Goal: Task Accomplishment & Management: Use online tool/utility

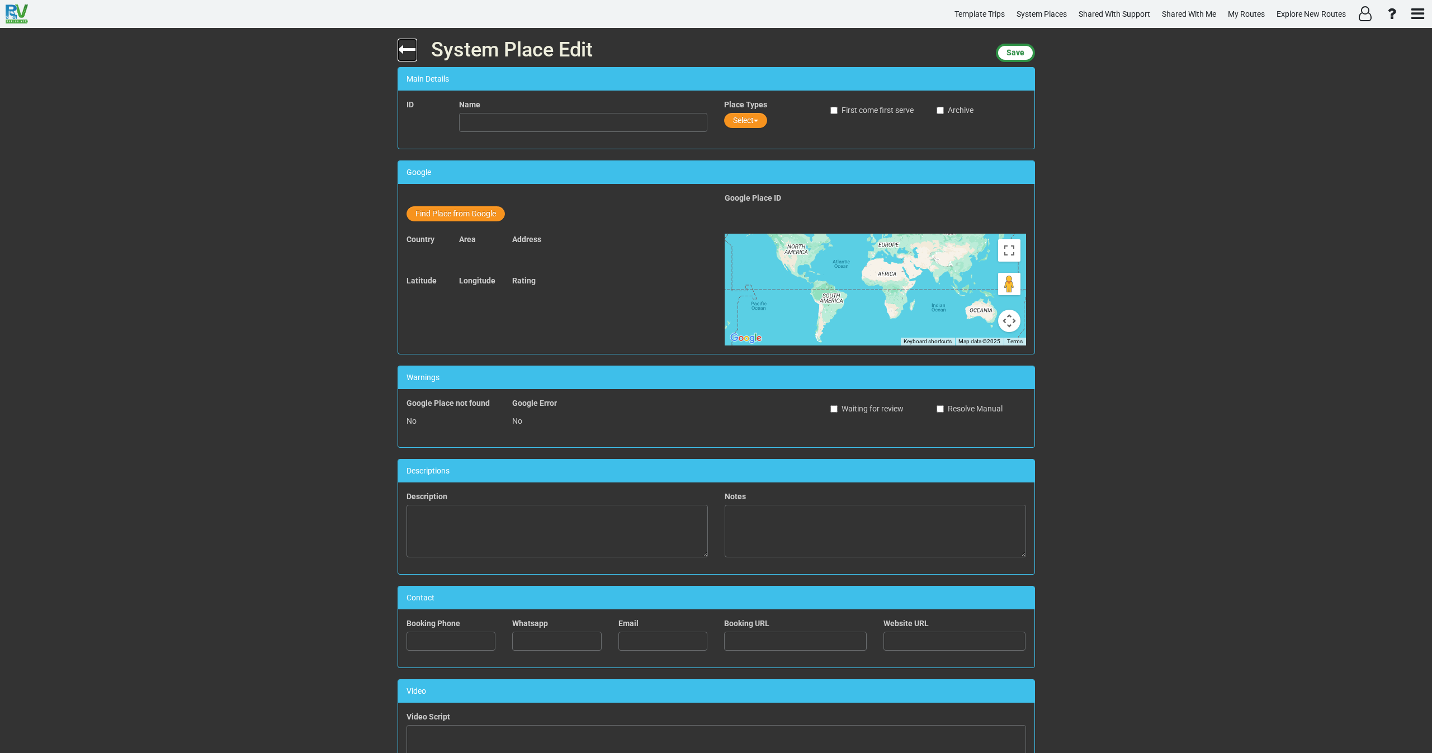
click at [404, 51] on icon at bounding box center [408, 50] width 20 height 20
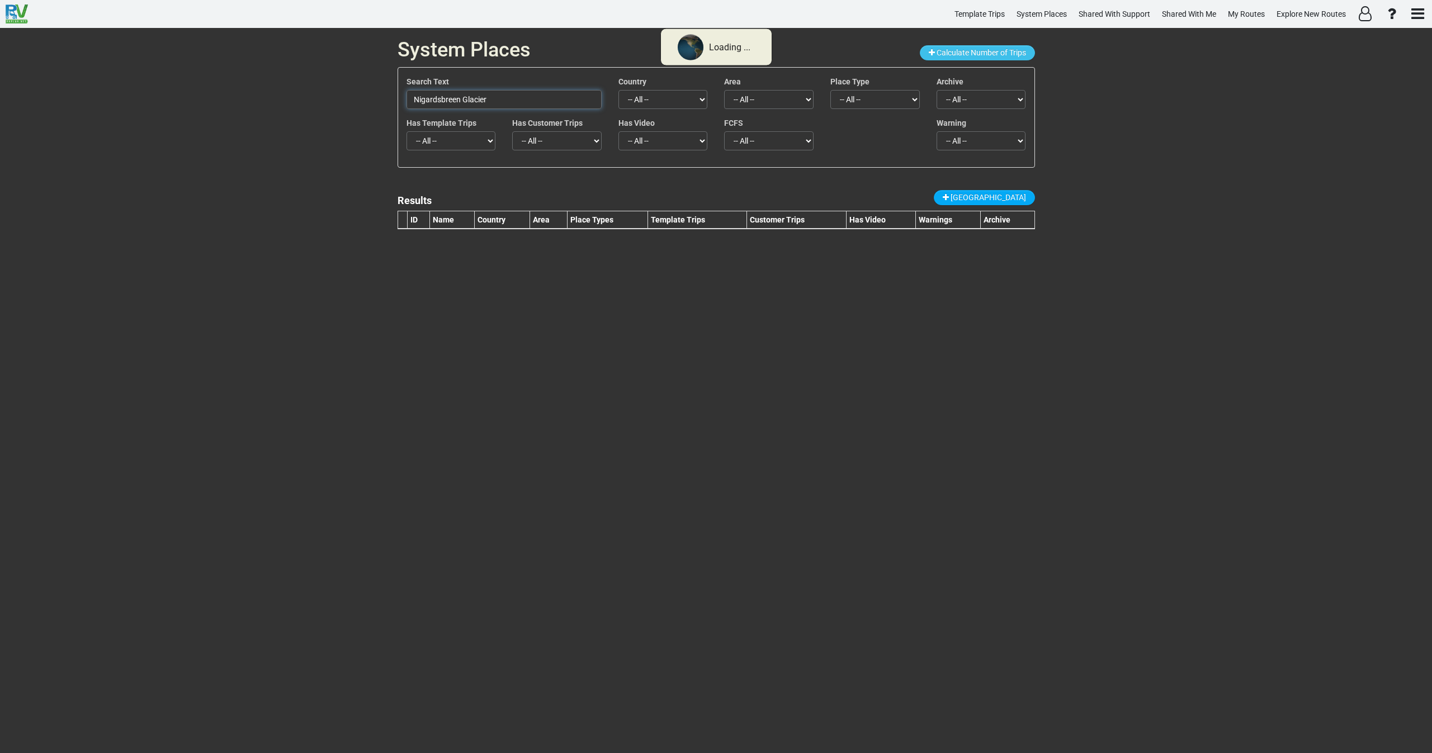
drag, startPoint x: 394, startPoint y: 98, endPoint x: 356, endPoint y: 100, distance: 37.5
click at [357, 100] on div "System Places Calculate Number of Trips Search Text Nigardsbreen Glacier Countr…" at bounding box center [716, 390] width 1432 height 725
paste input "Route 66: [GEOGRAPHIC_DATA], [GEOGRAPHIC_DATA][PERSON_NAME], [US_STATE]"
type input "Route 66: [GEOGRAPHIC_DATA], [GEOGRAPHIC_DATA][PERSON_NAME], [US_STATE]"
click at [1003, 195] on span "[GEOGRAPHIC_DATA]" at bounding box center [988, 197] width 75 height 9
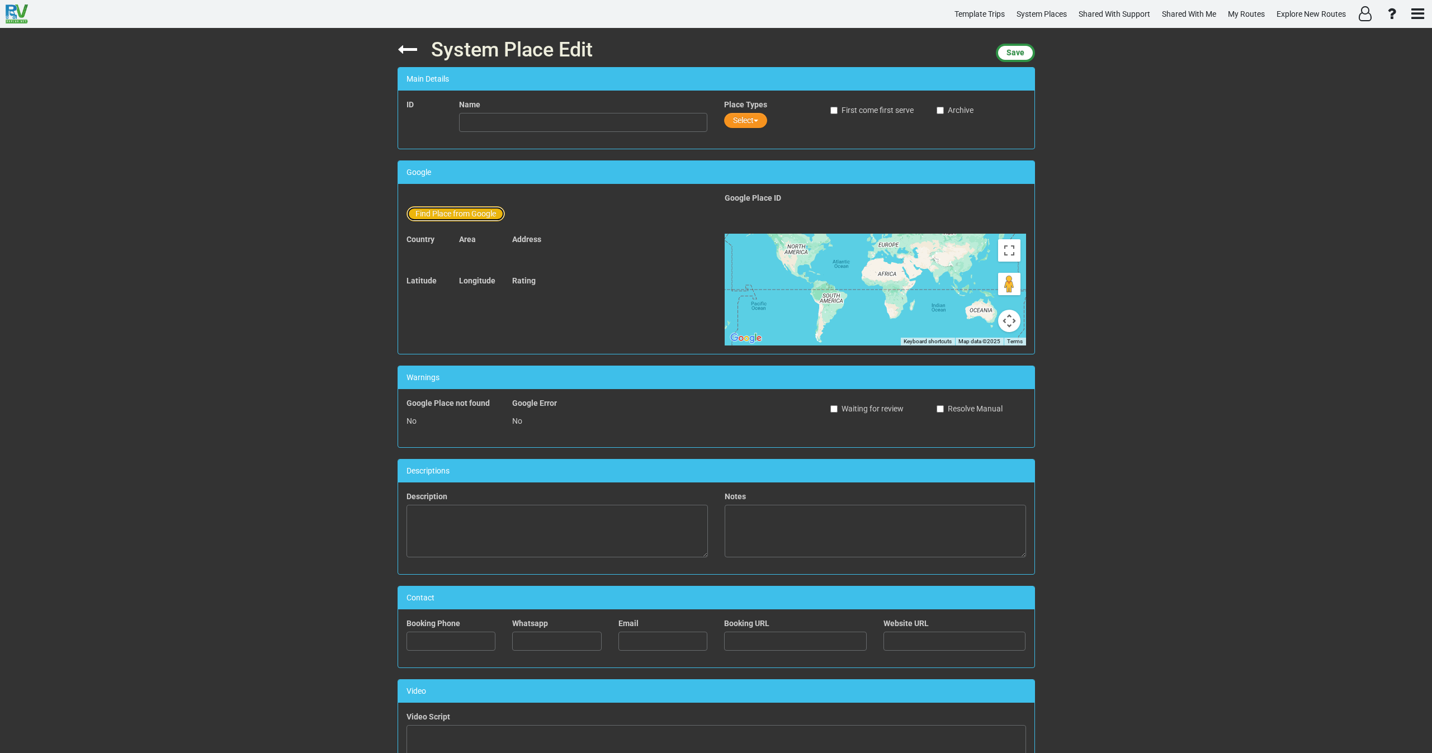
click at [460, 213] on button "Find Place from Google" at bounding box center [456, 213] width 98 height 15
click at [507, 218] on input "text" at bounding box center [584, 215] width 248 height 19
paste input "Route 66: [GEOGRAPHIC_DATA], [GEOGRAPHIC_DATA][PERSON_NAME], [US_STATE]"
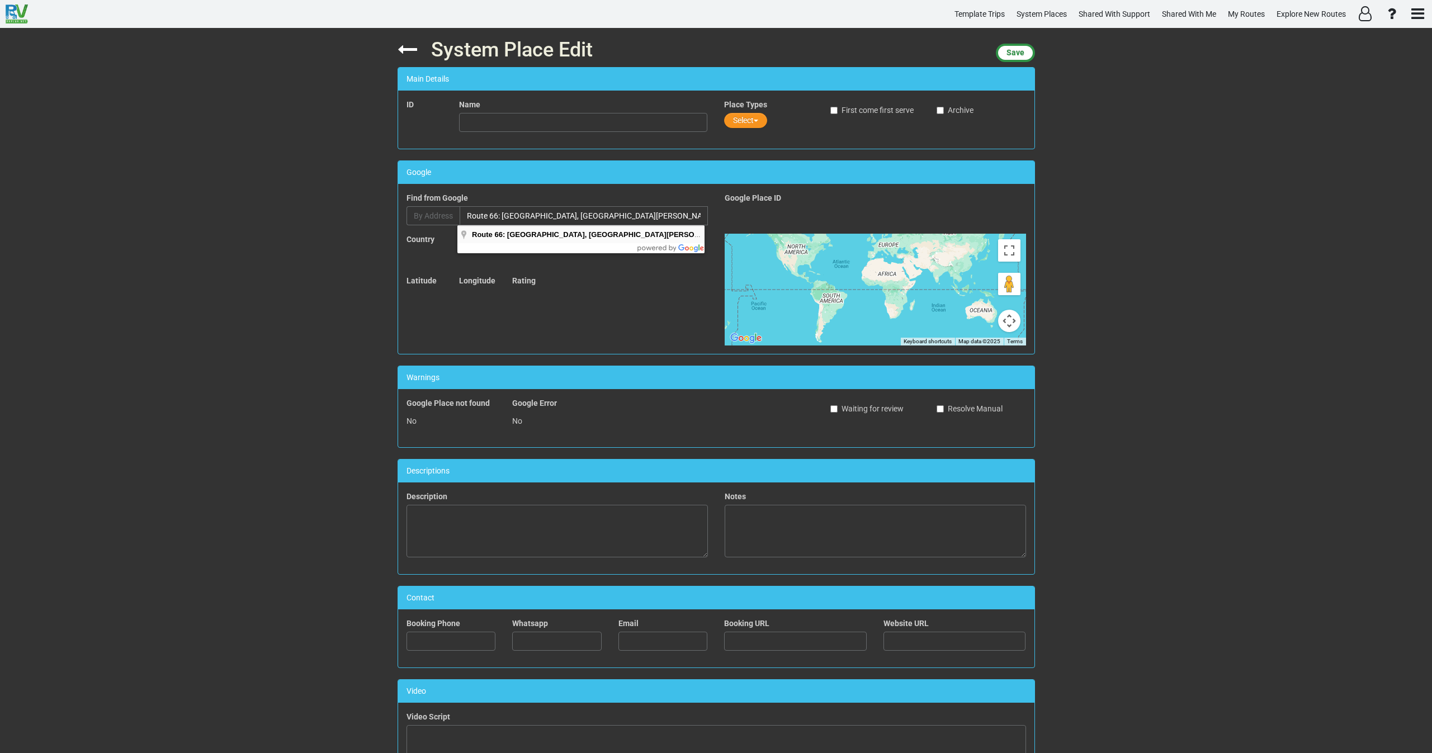
type input "Route 66: [GEOGRAPHIC_DATA], [GEOGRAPHIC_DATA][PERSON_NAME], [US_STATE], [PERSO…"
type input "Route 66: [GEOGRAPHIC_DATA], [GEOGRAPHIC_DATA][PERSON_NAME], [US_STATE]"
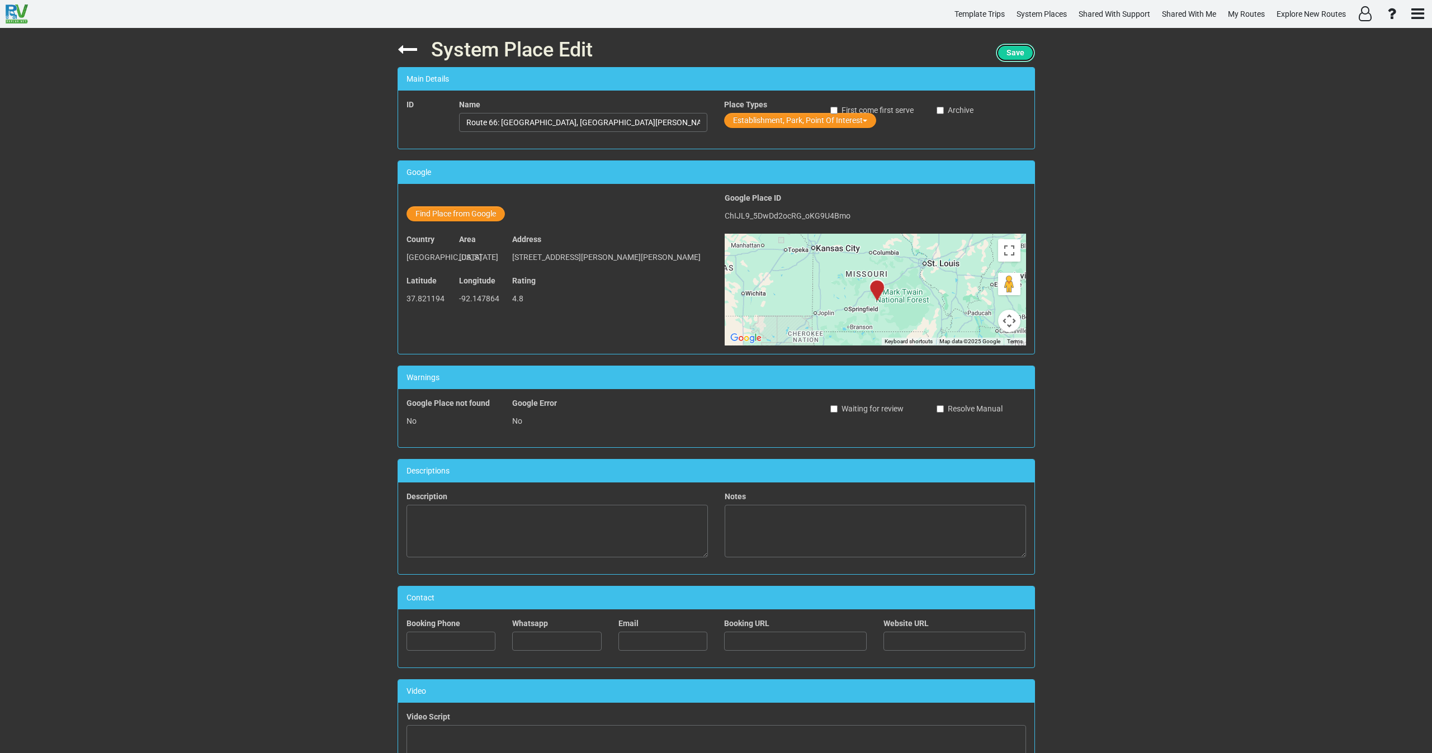
click at [1015, 50] on span "Save" at bounding box center [1016, 52] width 18 height 9
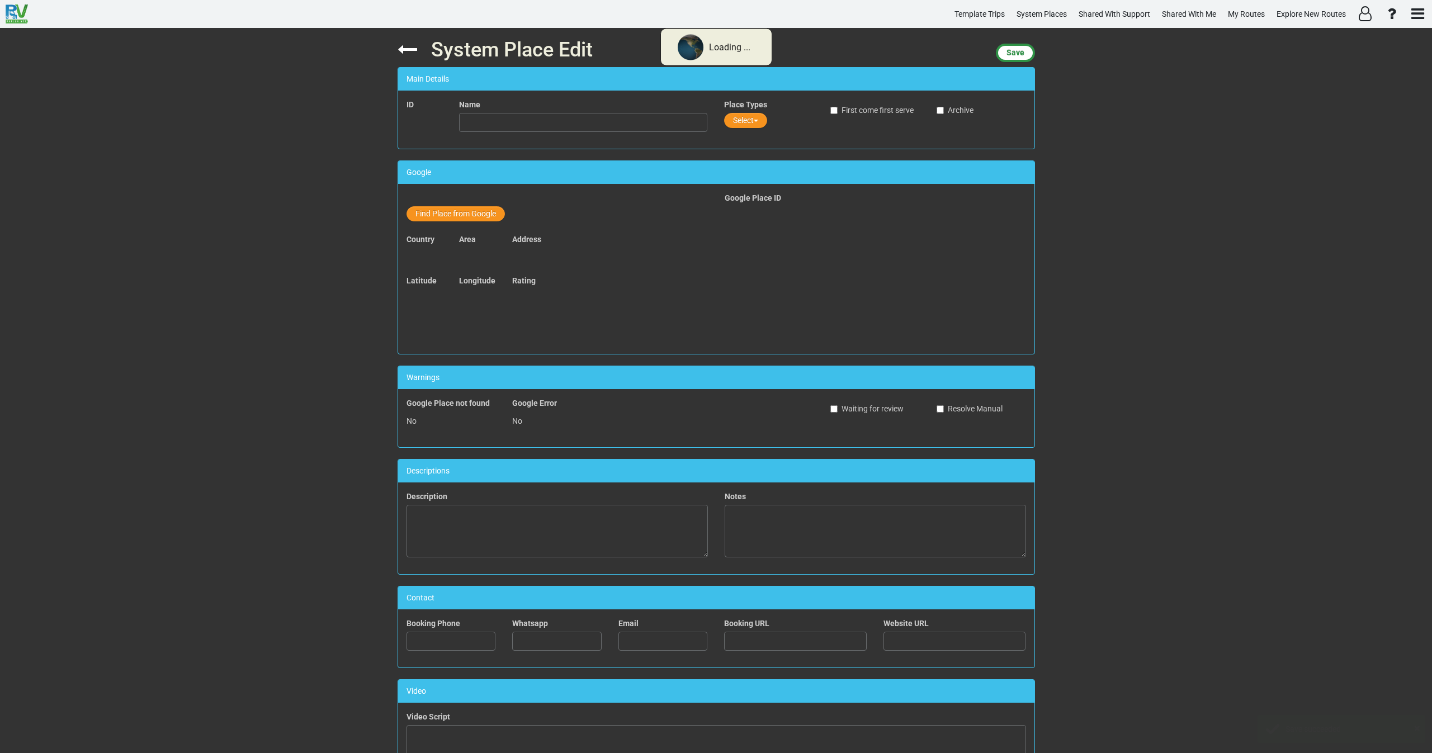
type input "Route 66: [GEOGRAPHIC_DATA], [GEOGRAPHIC_DATA][PERSON_NAME], [US_STATE]"
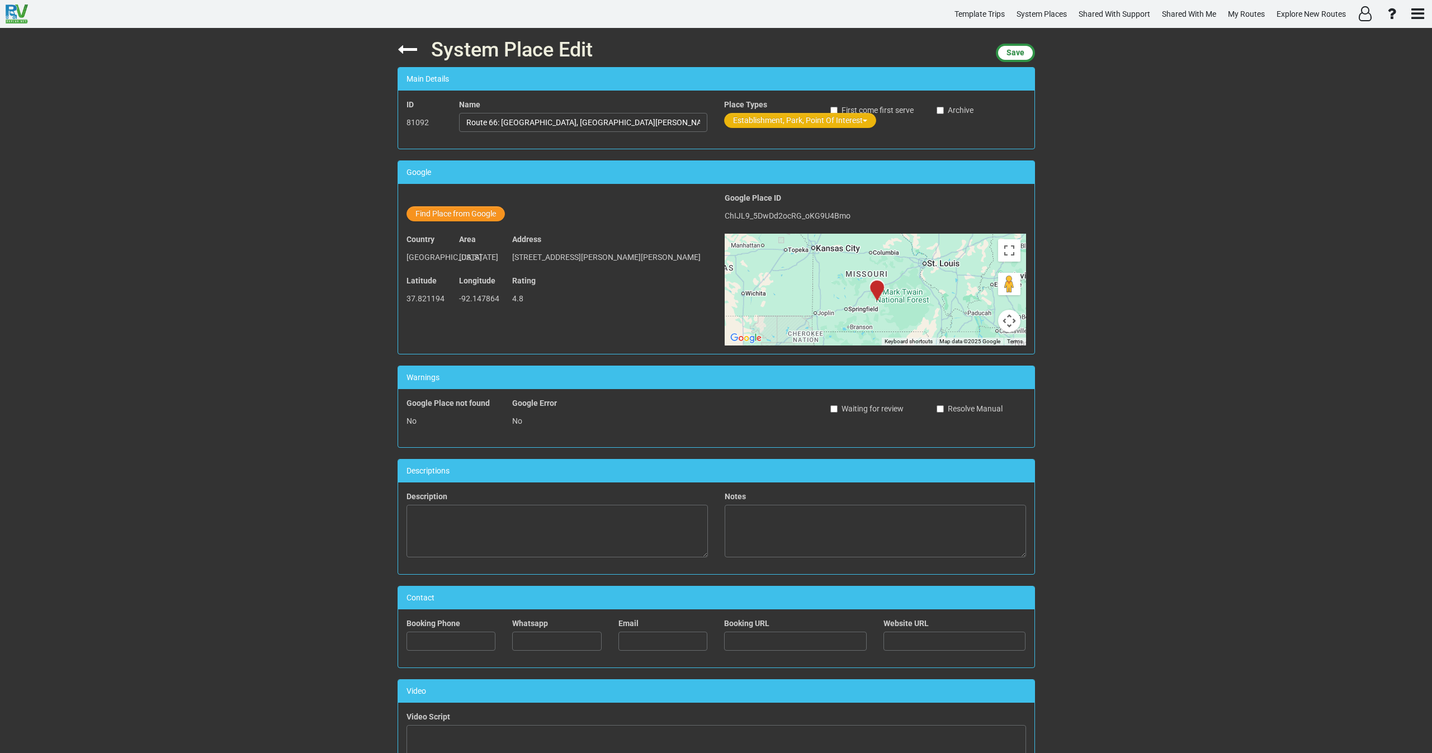
click at [762, 120] on button "Establishment, Park, Point Of Interest" at bounding box center [800, 120] width 152 height 15
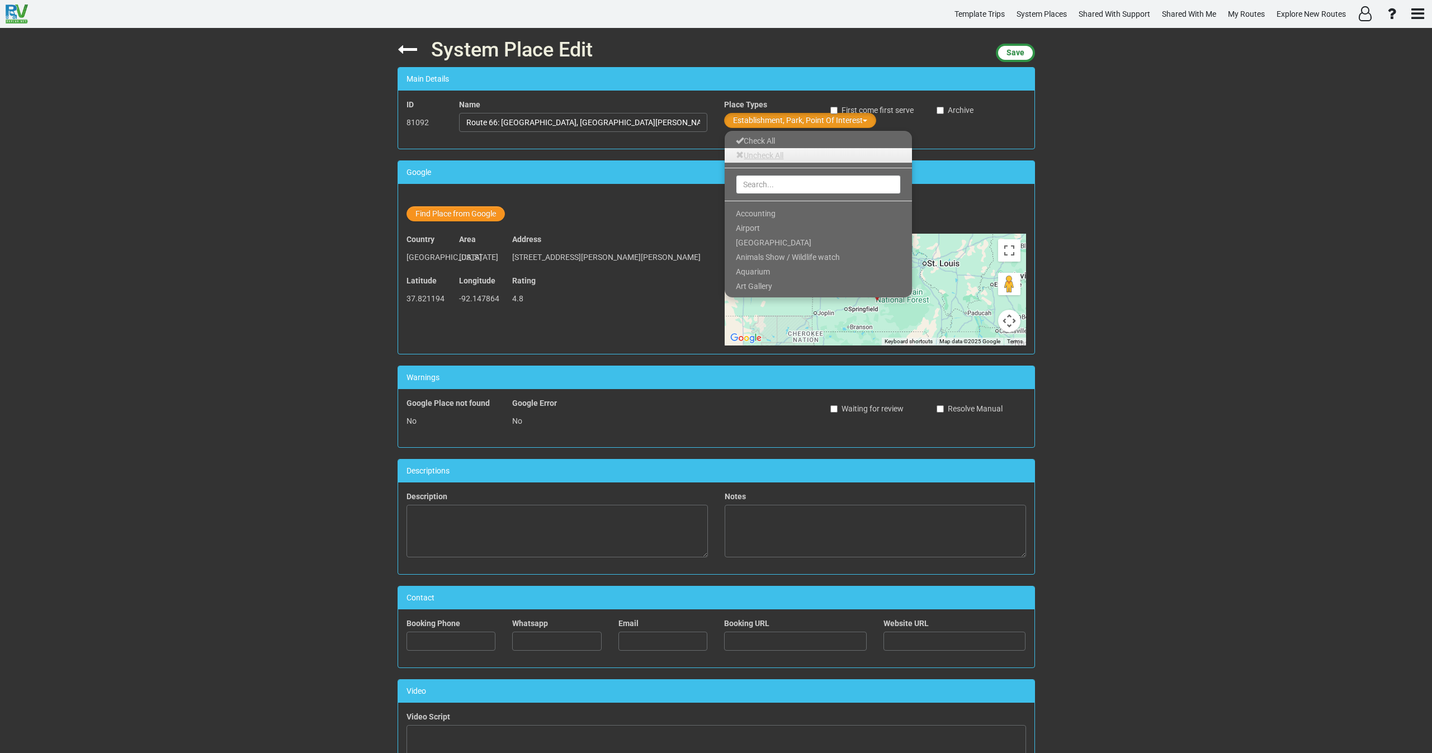
click at [764, 157] on link "Uncheck All" at bounding box center [818, 155] width 187 height 15
click at [763, 185] on input "text" at bounding box center [818, 184] width 165 height 19
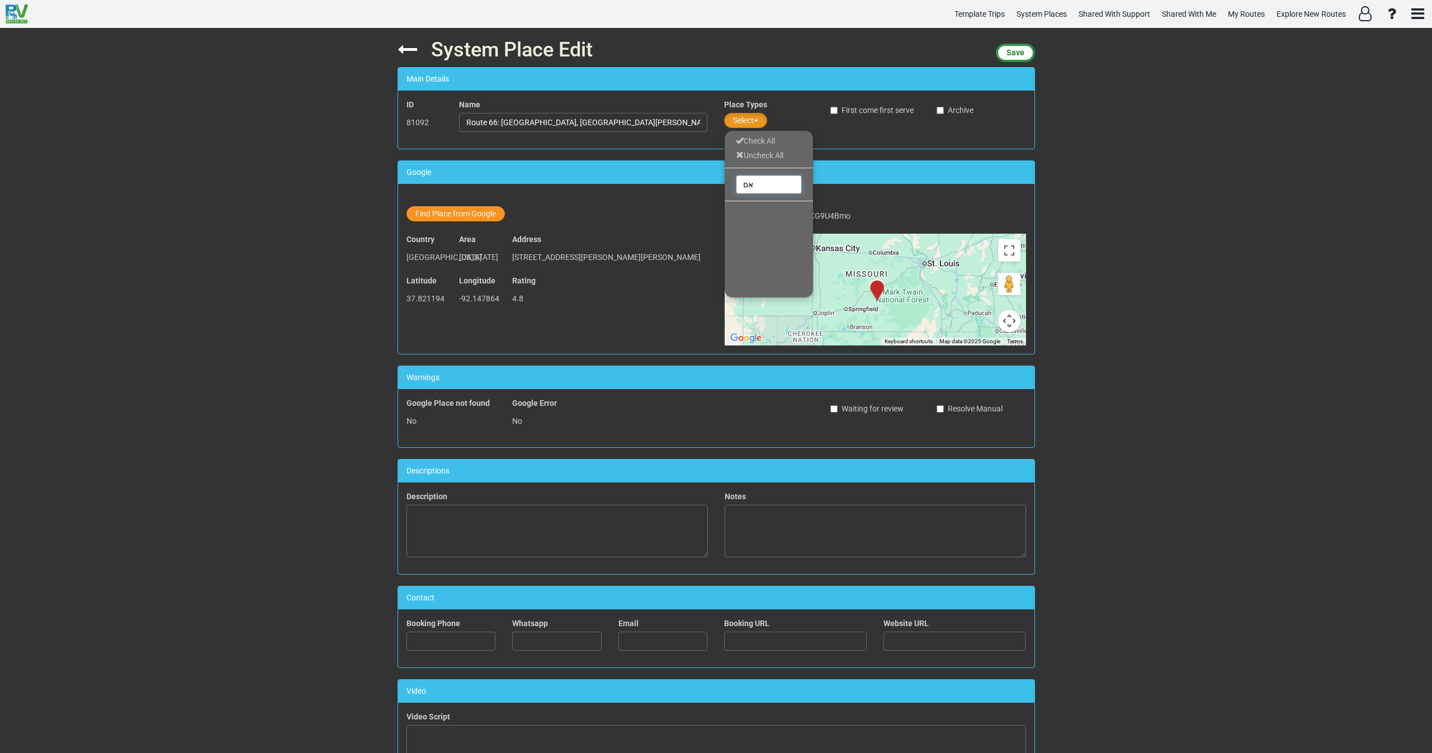
type input "א"
type input "tou"
click at [772, 244] on span "Tourist Attraction" at bounding box center [766, 242] width 61 height 9
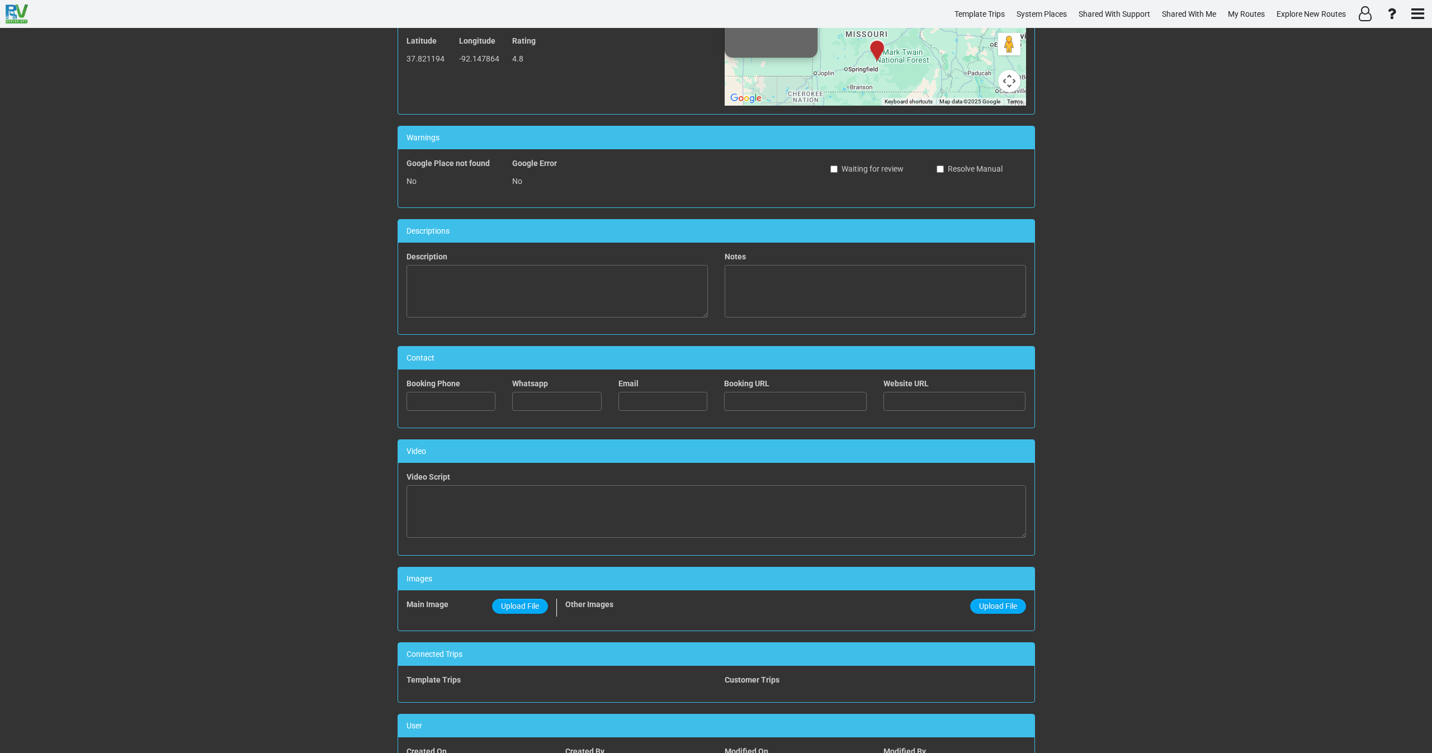
scroll to position [252, 0]
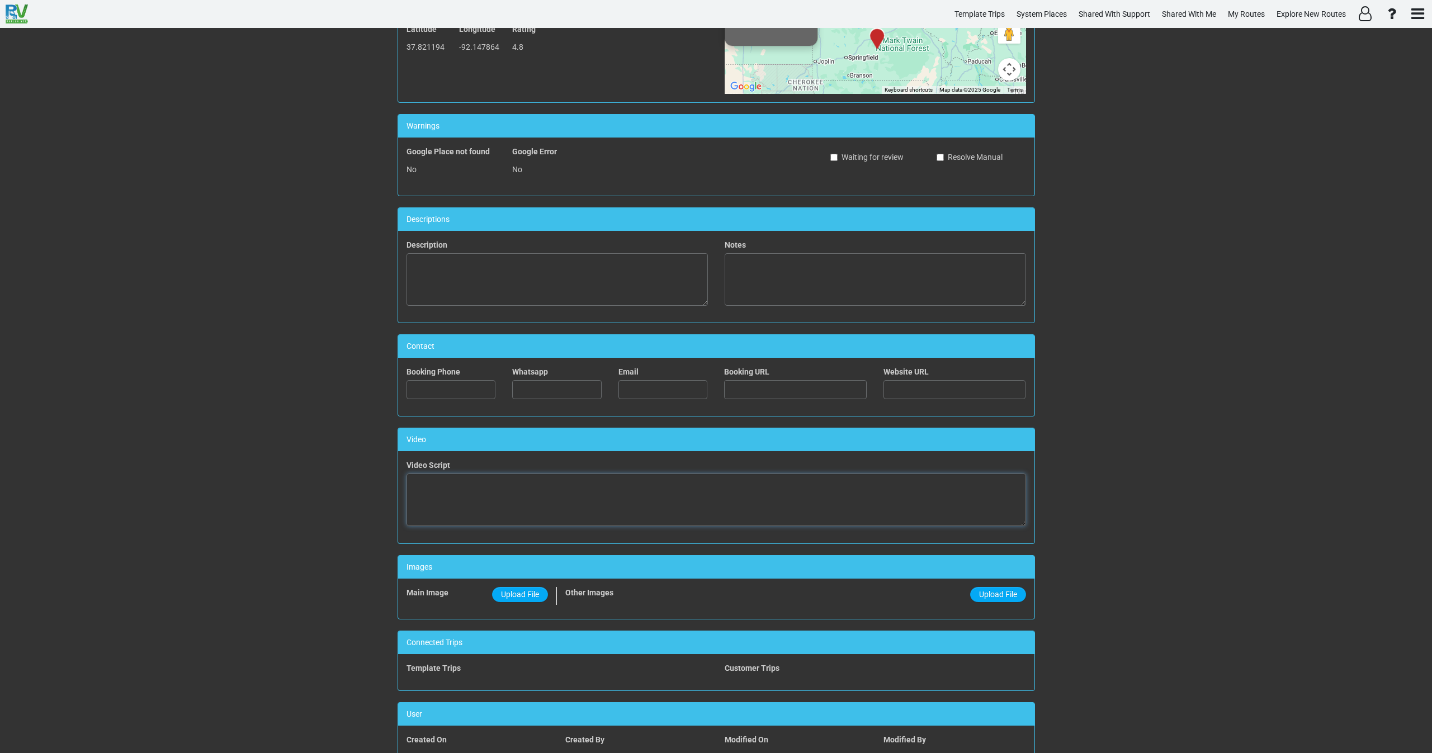
click at [597, 487] on textarea at bounding box center [717, 500] width 620 height 53
paste textarea "<iframe width="560" height="315" src="[URL][DOMAIN_NAME]" title="YouTube video …"
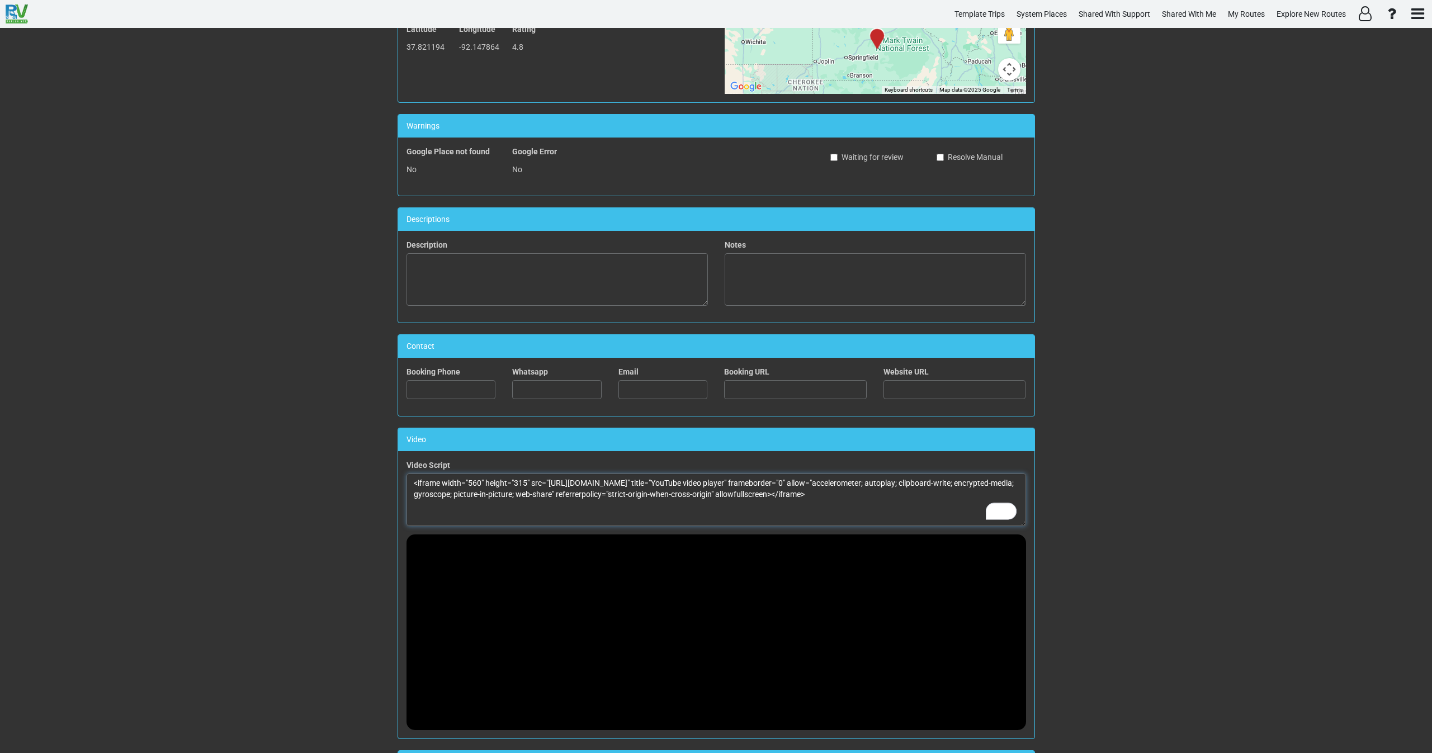
scroll to position [0, 0]
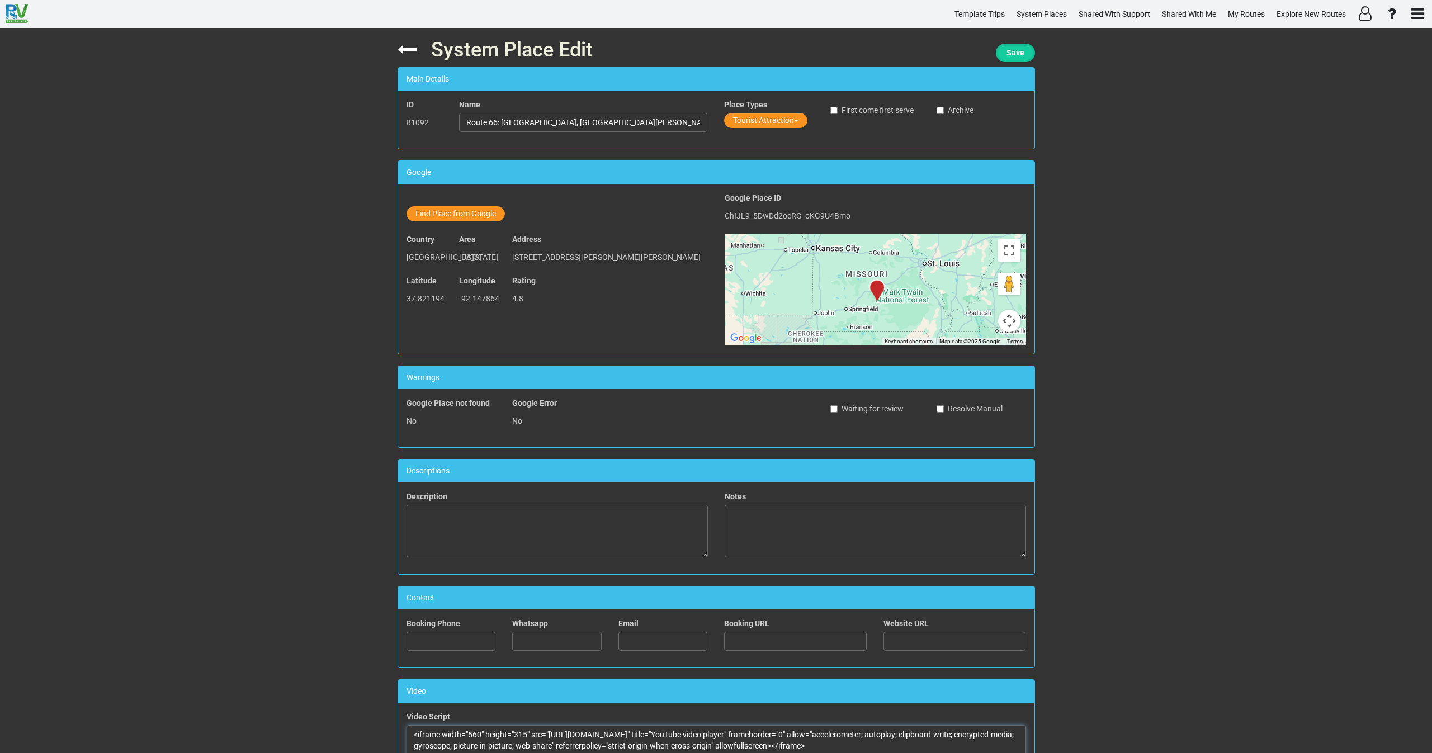
type textarea "<iframe width="560" height="315" src="[URL][DOMAIN_NAME]" title="YouTube video …"
click at [1014, 50] on span "Save" at bounding box center [1016, 52] width 18 height 9
click at [404, 53] on icon at bounding box center [408, 50] width 20 height 20
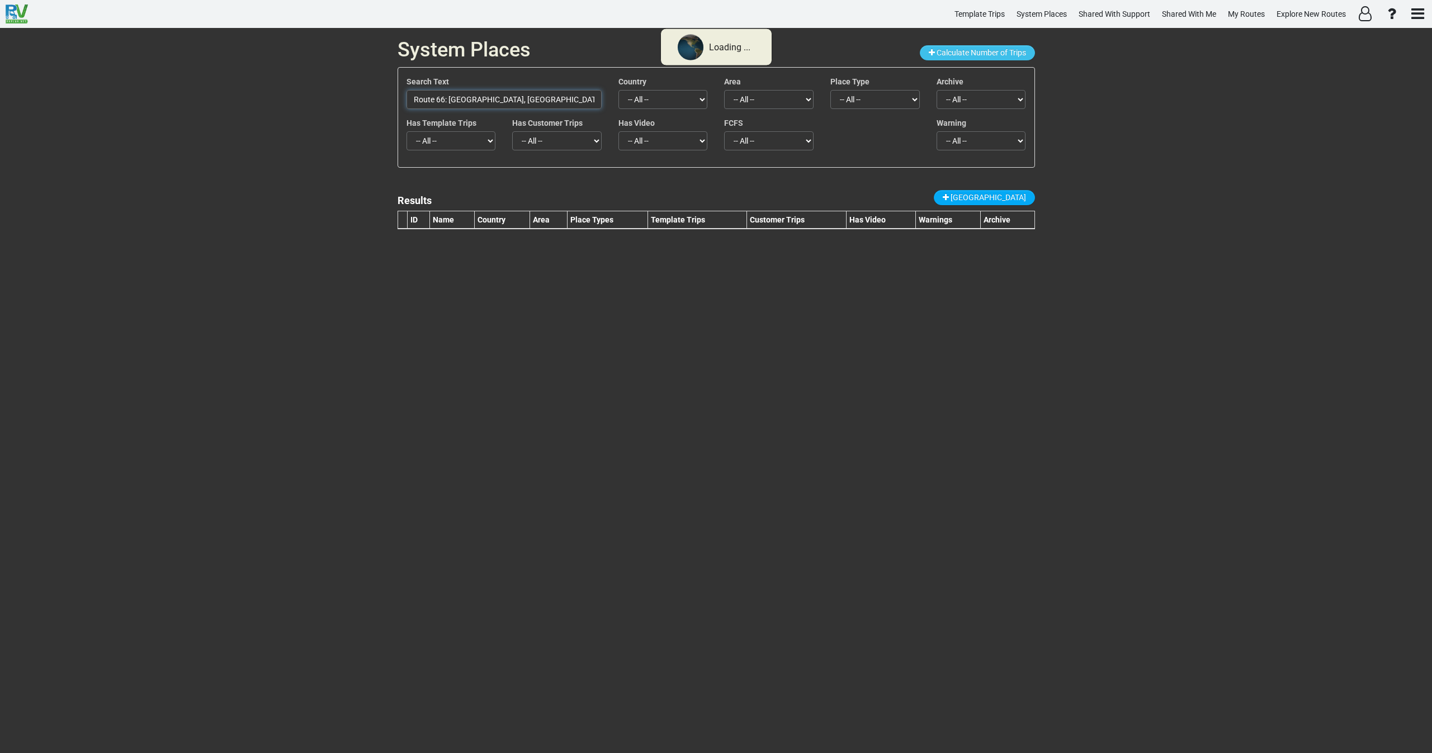
click at [512, 96] on input "Route 66: [GEOGRAPHIC_DATA], [GEOGRAPHIC_DATA][PERSON_NAME], [US_STATE]" at bounding box center [504, 99] width 195 height 19
paste input "[GEOGRAPHIC_DATA]"
type input "Route [GEOGRAPHIC_DATA]"
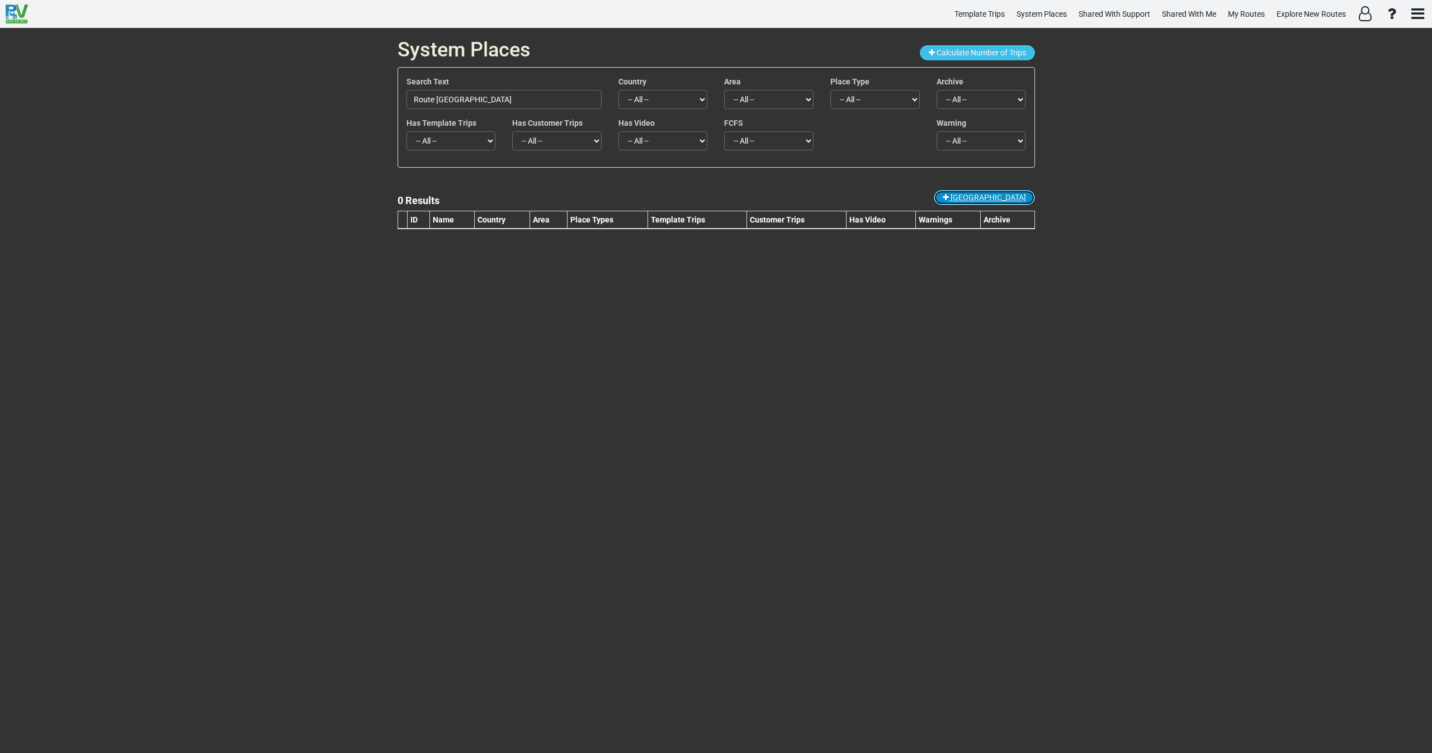
click at [1003, 196] on span "[GEOGRAPHIC_DATA]" at bounding box center [988, 197] width 75 height 9
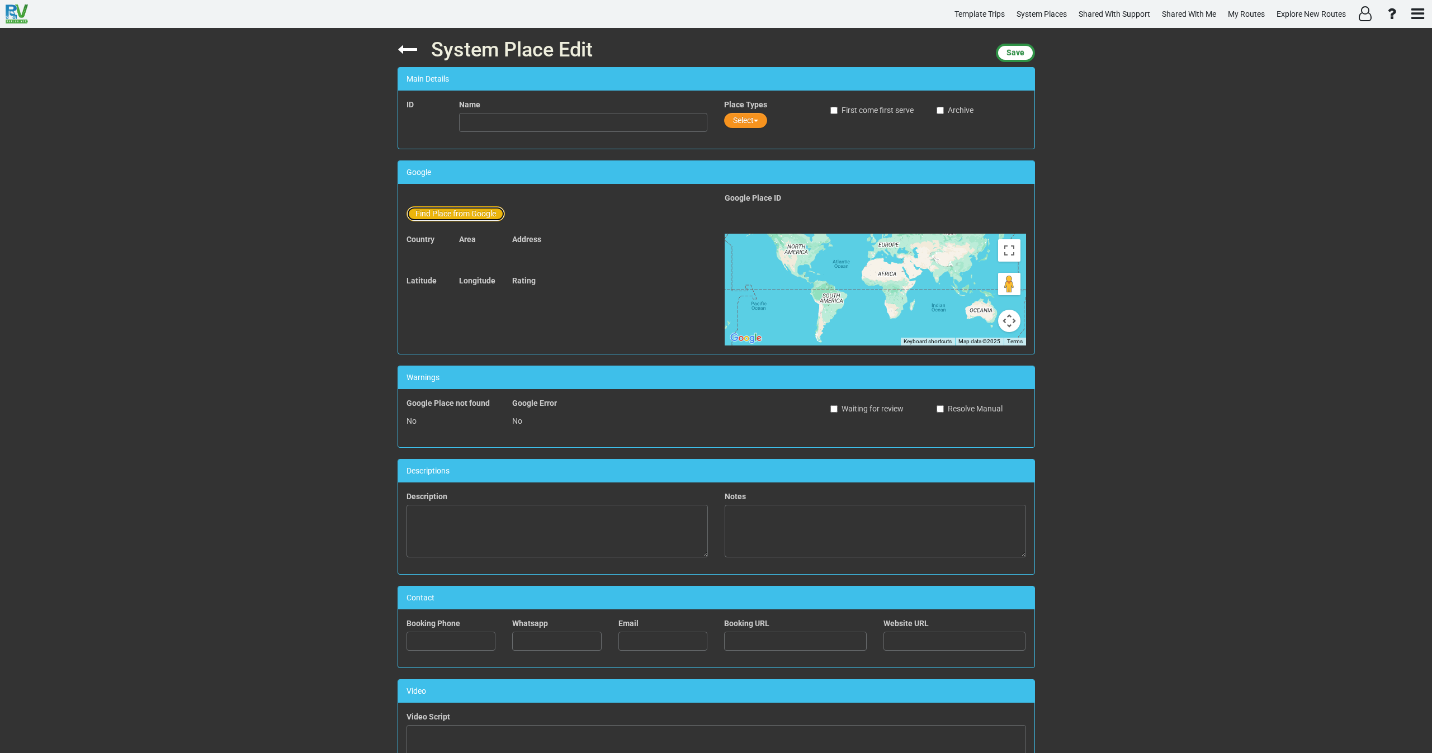
click at [469, 211] on button "Find Place from Google" at bounding box center [456, 213] width 98 height 15
click at [505, 215] on input "text" at bounding box center [584, 215] width 248 height 19
paste input "Route [GEOGRAPHIC_DATA]"
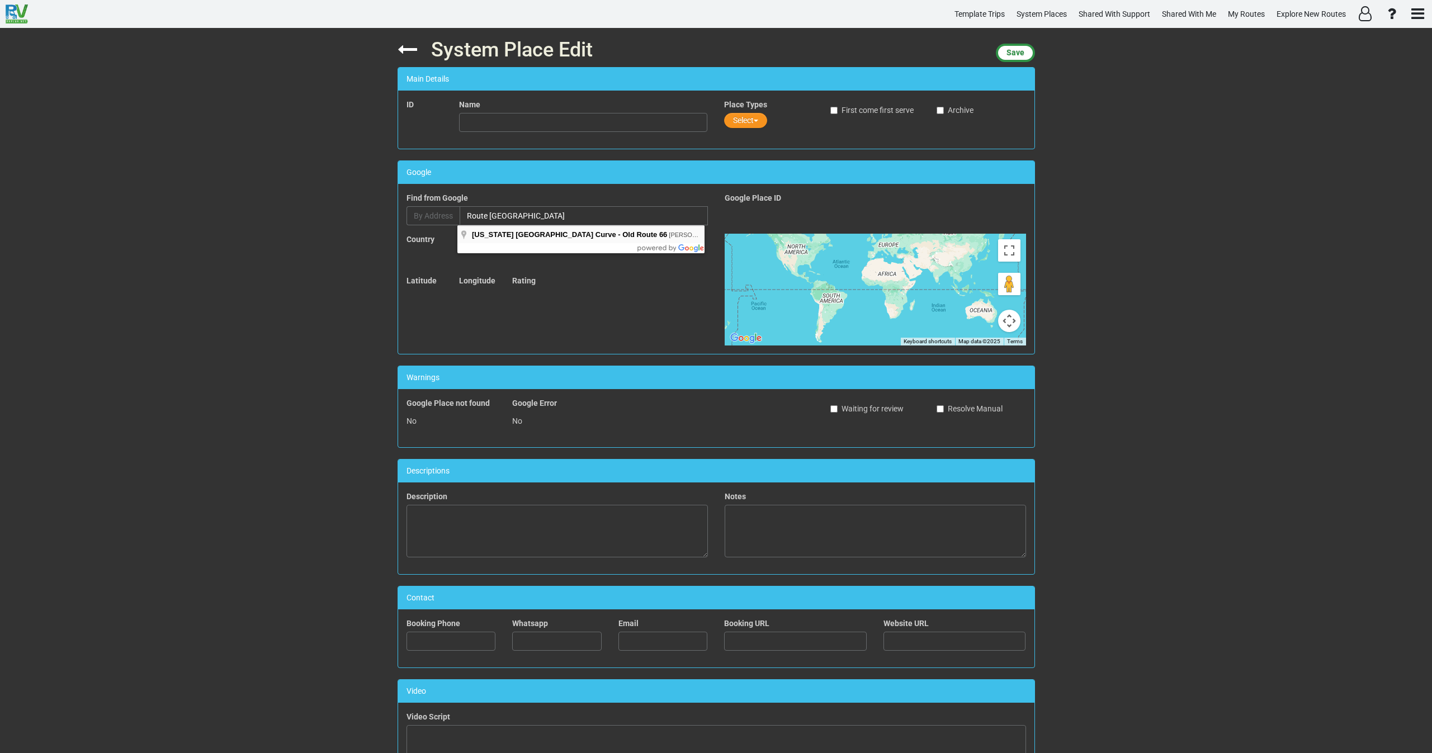
type input "[US_STATE][GEOGRAPHIC_DATA] Curve - [GEOGRAPHIC_DATA][PERSON_NAME]"
type input "[US_STATE] [GEOGRAPHIC_DATA] Curve - Old Route 66"
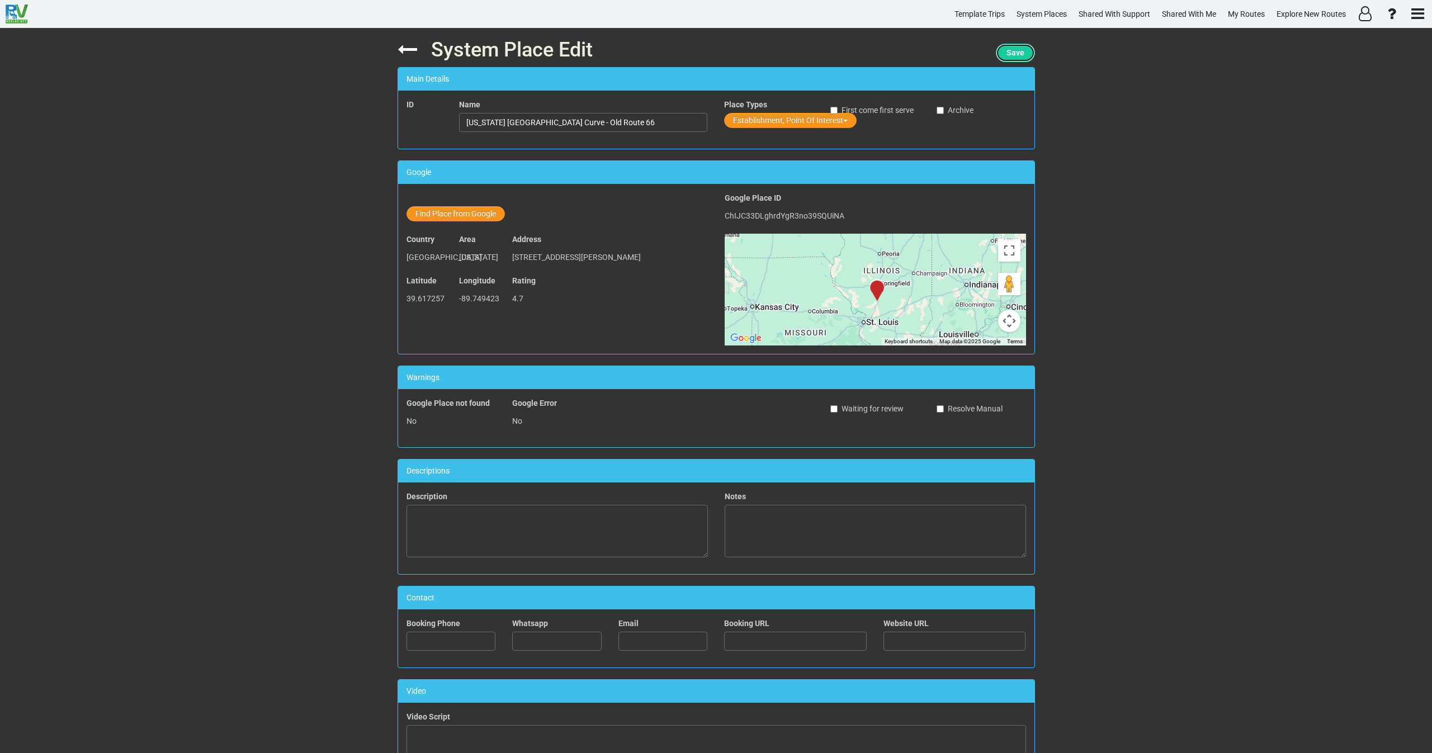
click at [1010, 54] on span "Save" at bounding box center [1016, 52] width 18 height 9
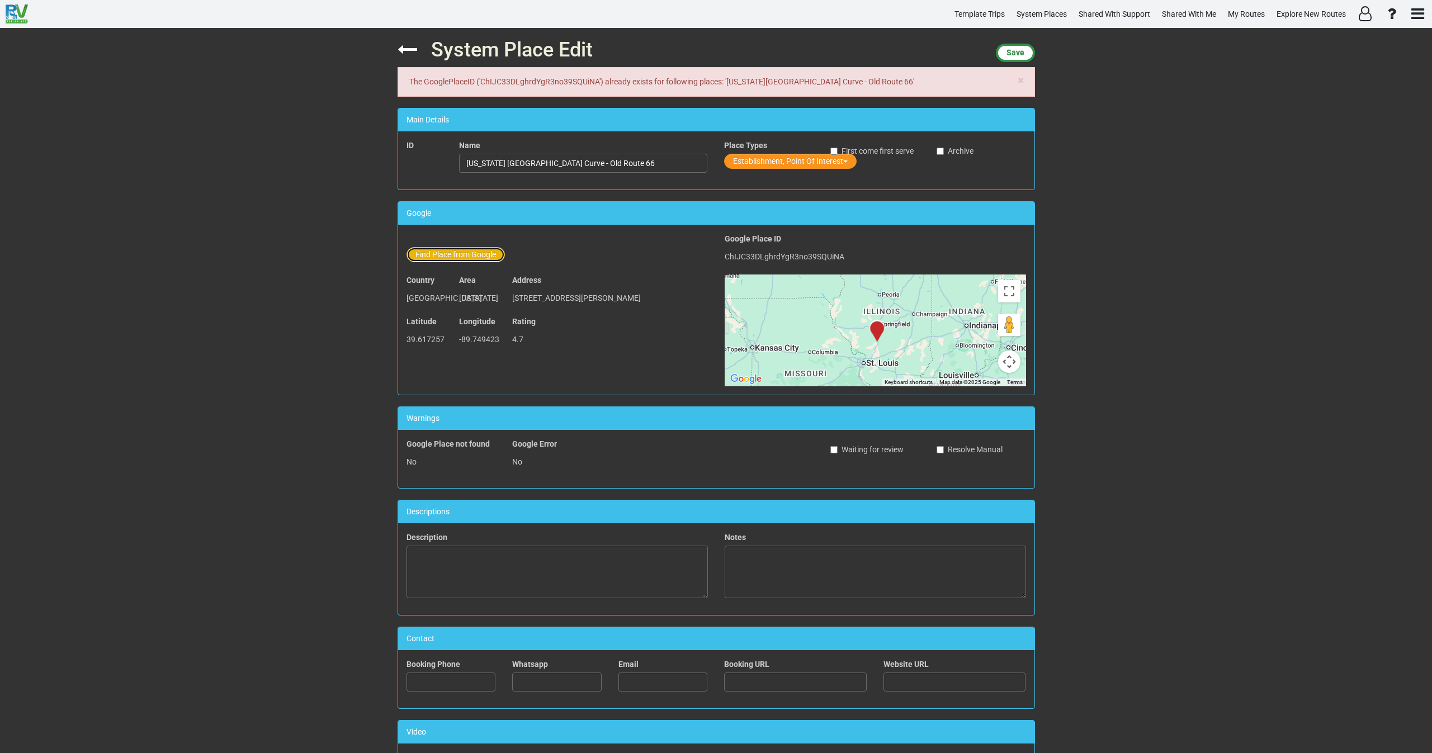
click at [469, 261] on button "Find Place from Google" at bounding box center [456, 254] width 98 height 15
click at [512, 254] on input "[US_STATE][GEOGRAPHIC_DATA] Curve - [GEOGRAPHIC_DATA][PERSON_NAME]" at bounding box center [584, 256] width 248 height 19
paste input "Route 66 Motorheads Bar, Grill and Museum"
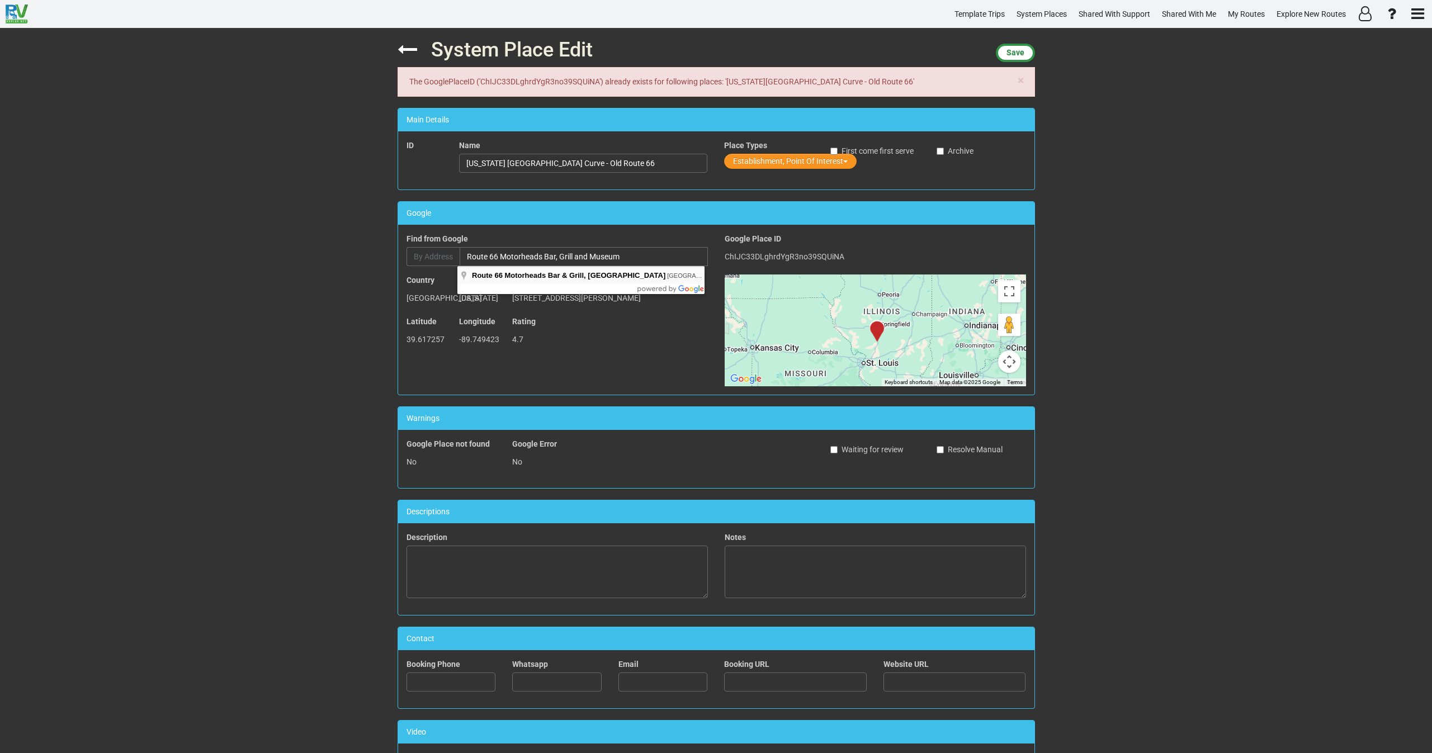
type input "Route 66 Motorheads Bar & Grill, [GEOGRAPHIC_DATA]"
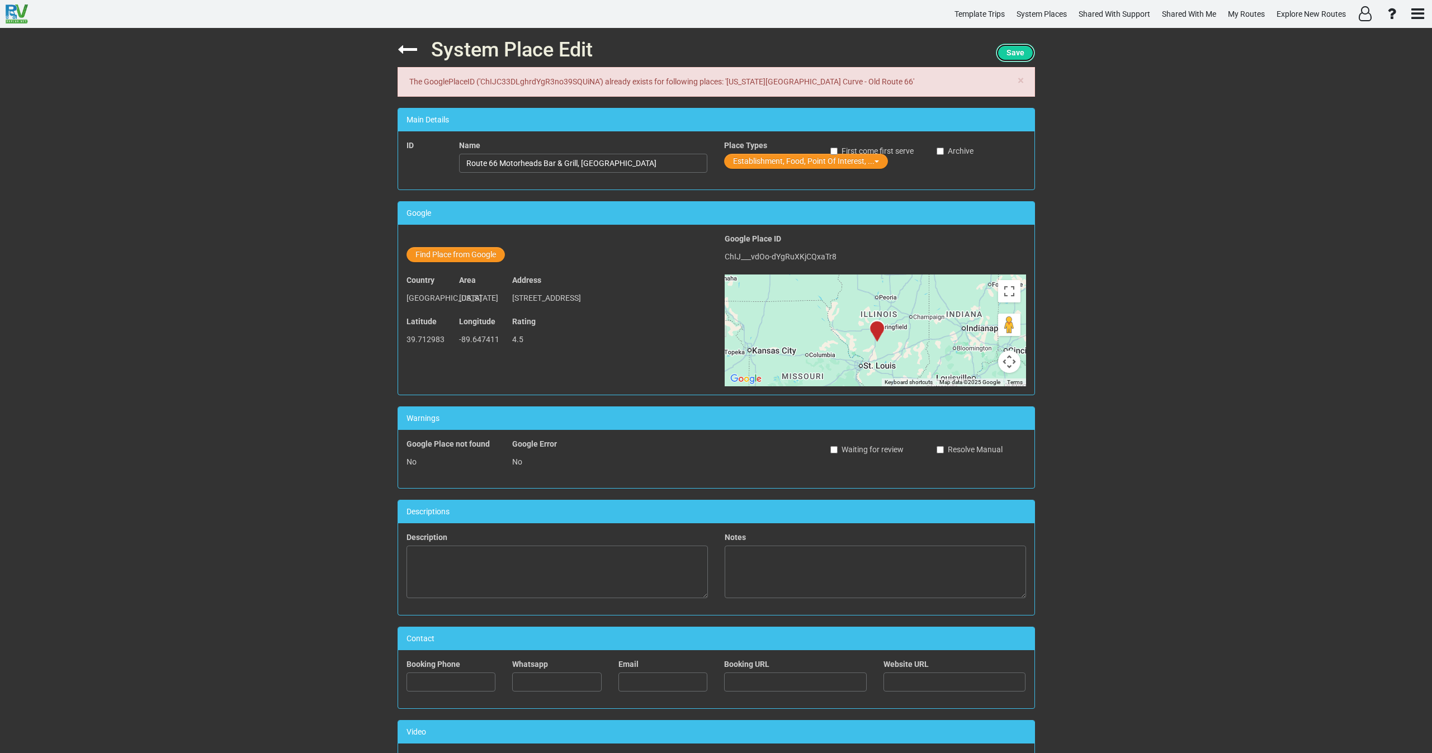
click at [1021, 52] on span "Save" at bounding box center [1016, 52] width 18 height 9
click at [466, 258] on button "Find Place from Google" at bounding box center [456, 254] width 98 height 15
click at [518, 258] on input "Route 66 Motorheads Bar & Grill, [GEOGRAPHIC_DATA]" at bounding box center [584, 256] width 248 height 19
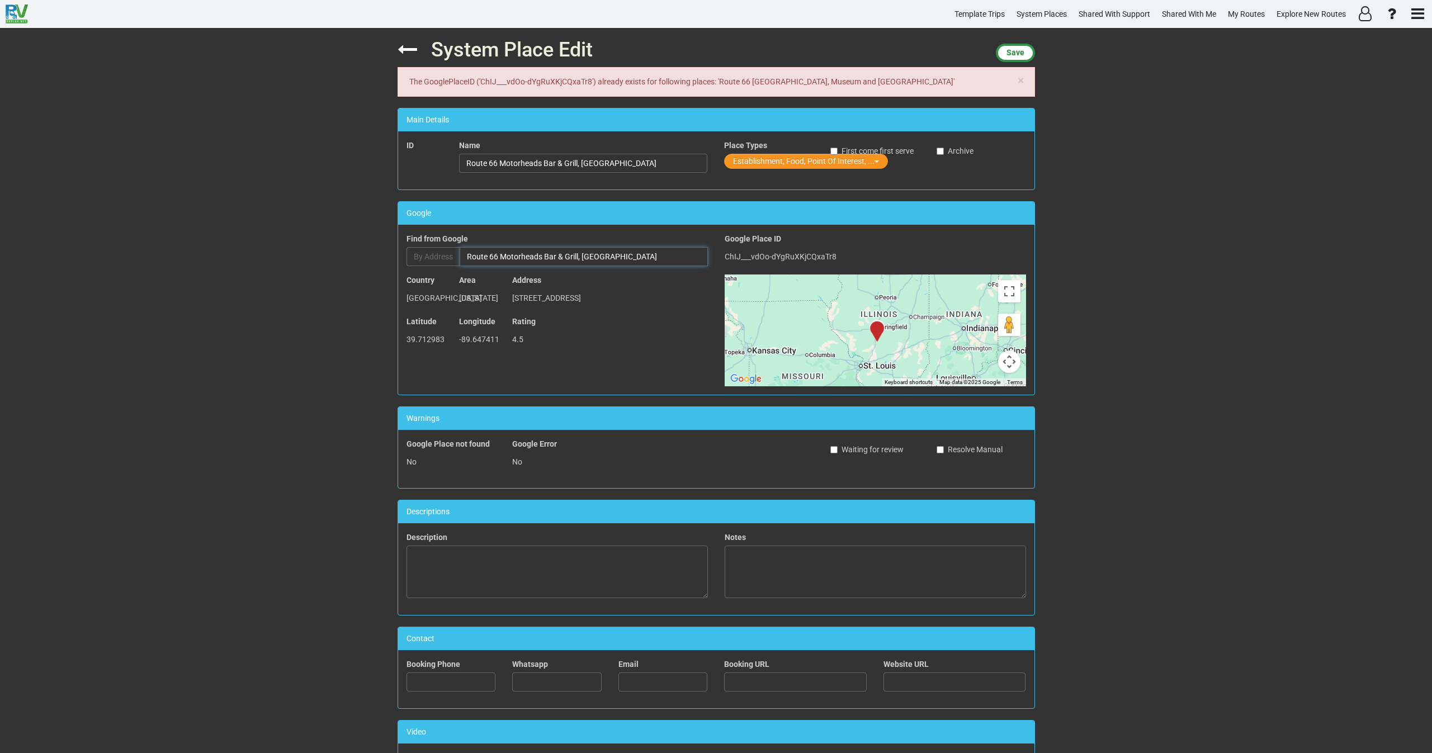
paste input "Nights of A Thousand Candles - [GEOGRAPHIC_DATA]"
click at [577, 257] on input "Nights of A Thousand Candles - [GEOGRAPHIC_DATA]" at bounding box center [584, 256] width 248 height 19
click at [661, 256] on input "Nights of A Thousand Candles [GEOGRAPHIC_DATA]" at bounding box center [584, 256] width 248 height 19
type input "[GEOGRAPHIC_DATA], [GEOGRAPHIC_DATA], [GEOGRAPHIC_DATA], [GEOGRAPHIC_DATA]"
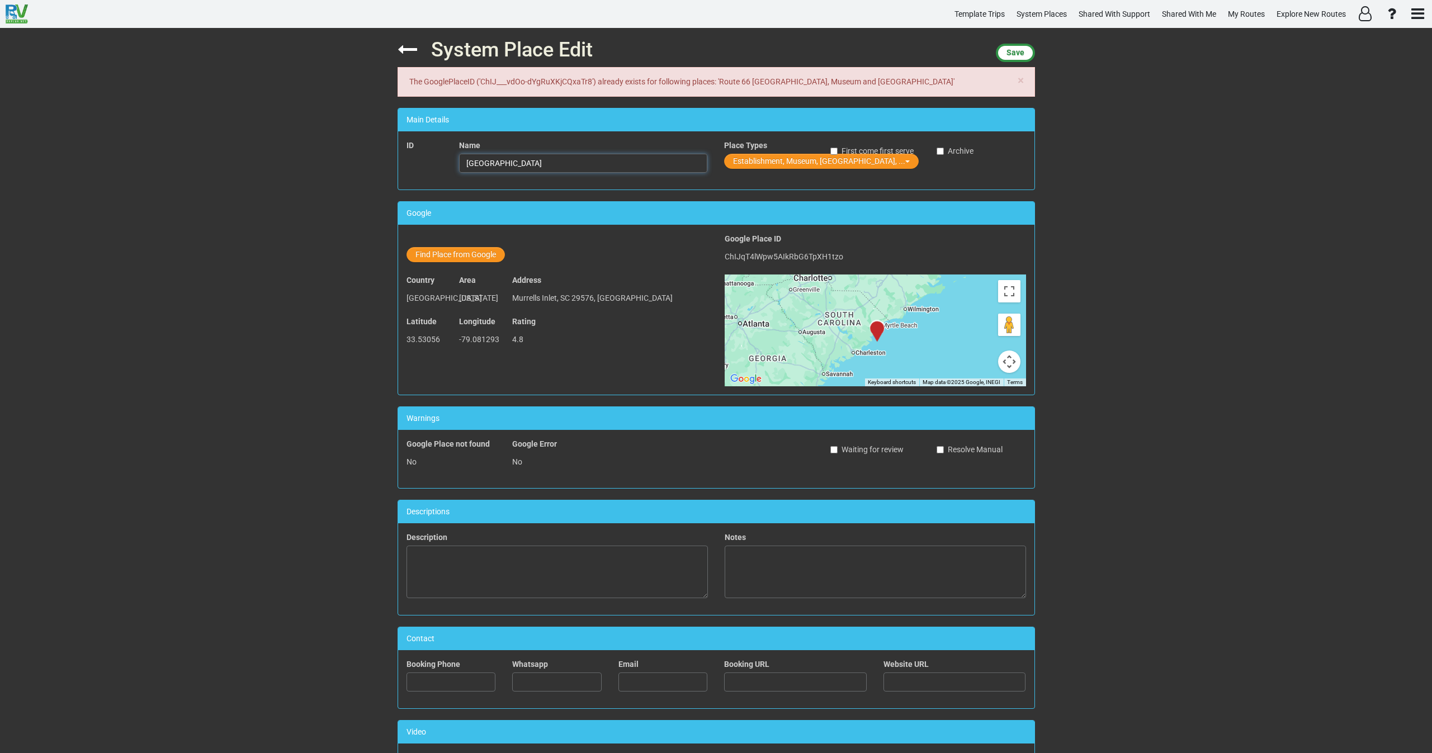
drag, startPoint x: 550, startPoint y: 164, endPoint x: 435, endPoint y: 167, distance: 115.2
click at [435, 167] on div "ID Name [GEOGRAPHIC_DATA] Place Types Establishment, Museum, [GEOGRAPHIC_DATA],…" at bounding box center [716, 160] width 636 height 41
click at [606, 167] on input "[GEOGRAPHIC_DATA]" at bounding box center [583, 163] width 248 height 19
click at [580, 171] on input "[GEOGRAPHIC_DATA]" at bounding box center [583, 163] width 248 height 19
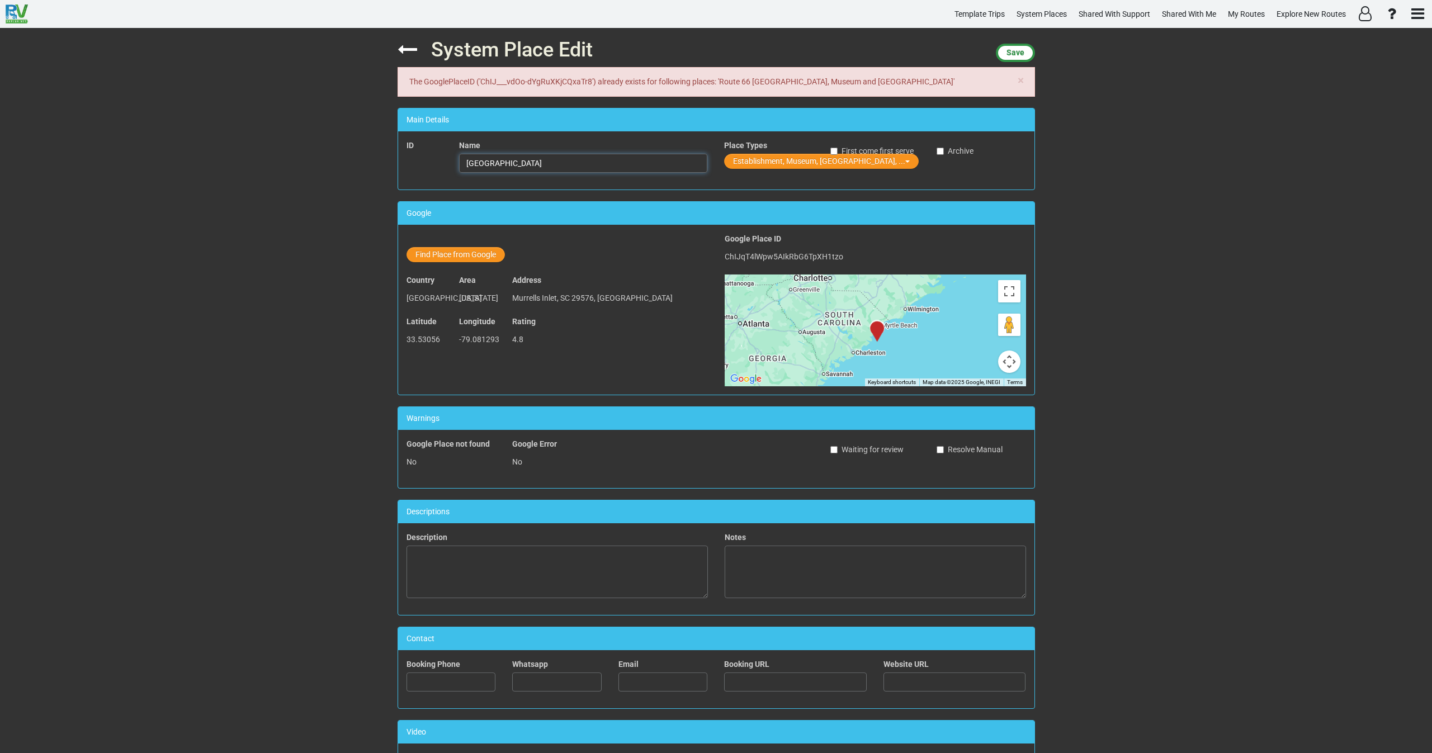
click at [573, 165] on input "[GEOGRAPHIC_DATA]" at bounding box center [583, 163] width 248 height 19
paste input "Nights of A Thousand Candles"
type input "[GEOGRAPHIC_DATA] - Nights of A Thousand Candles"
click at [754, 158] on button "Establishment, Museum, [GEOGRAPHIC_DATA], ..." at bounding box center [821, 161] width 195 height 15
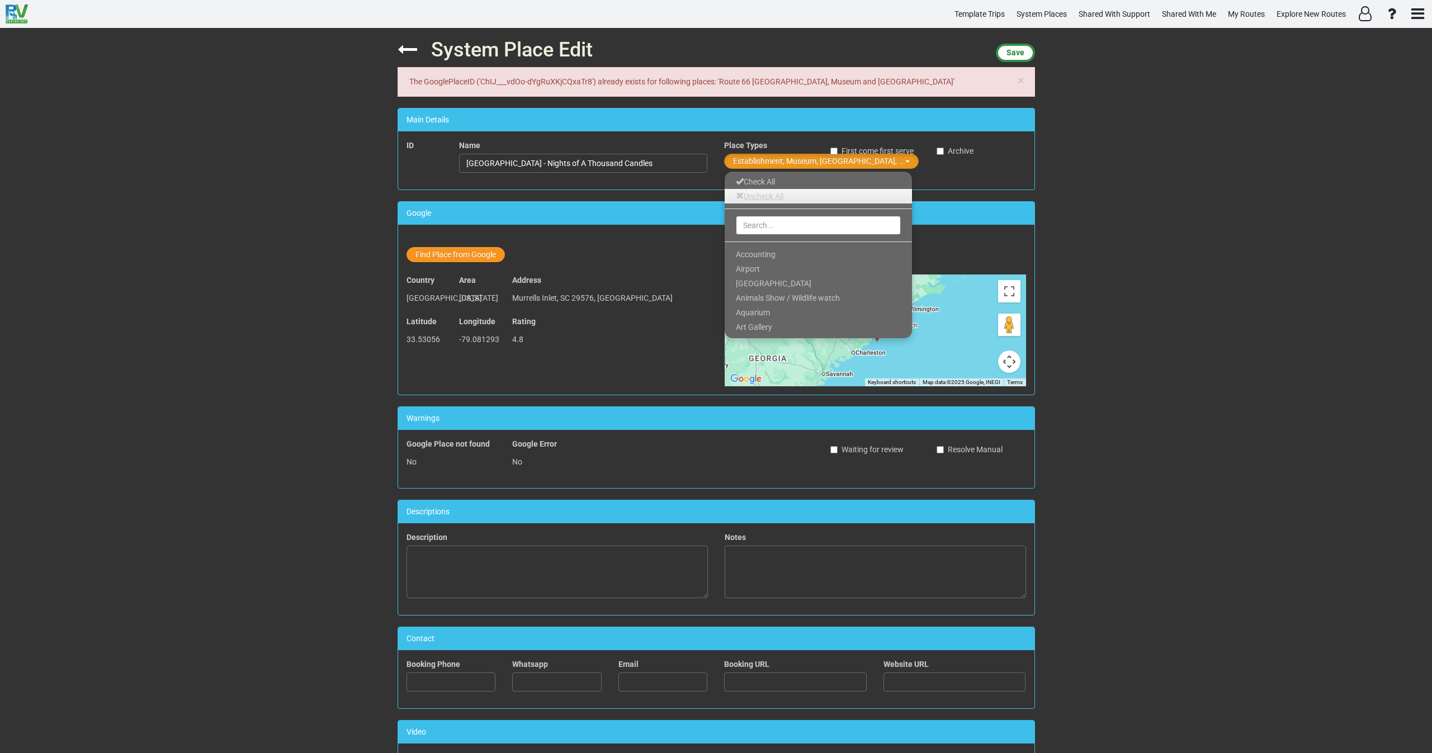
click at [753, 195] on link "Uncheck All" at bounding box center [818, 196] width 187 height 15
click at [758, 222] on input "text" at bounding box center [818, 225] width 165 height 19
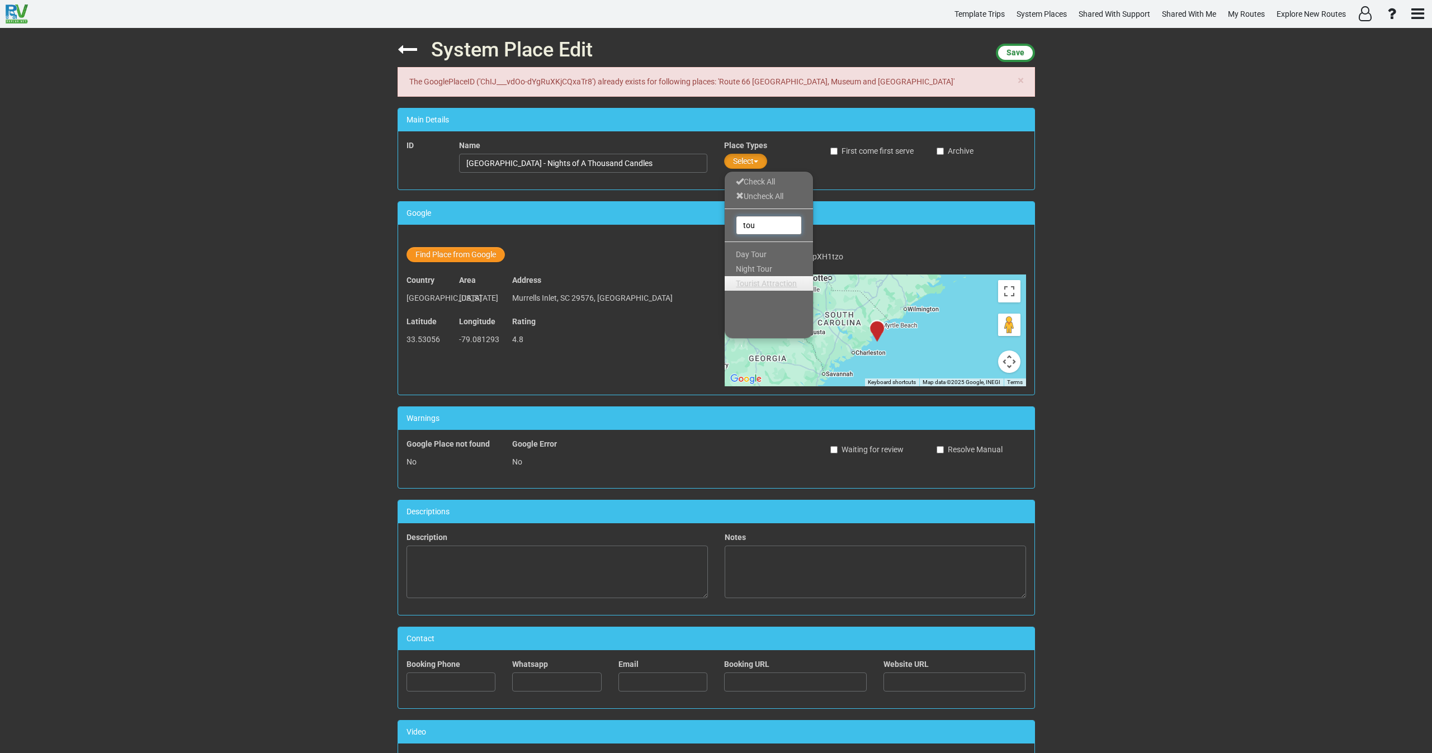
type input "tou"
drag, startPoint x: 760, startPoint y: 285, endPoint x: 784, endPoint y: 277, distance: 24.6
click at [763, 286] on span "Tourist Attraction" at bounding box center [766, 283] width 61 height 9
click at [1018, 54] on span "Save" at bounding box center [1016, 52] width 18 height 9
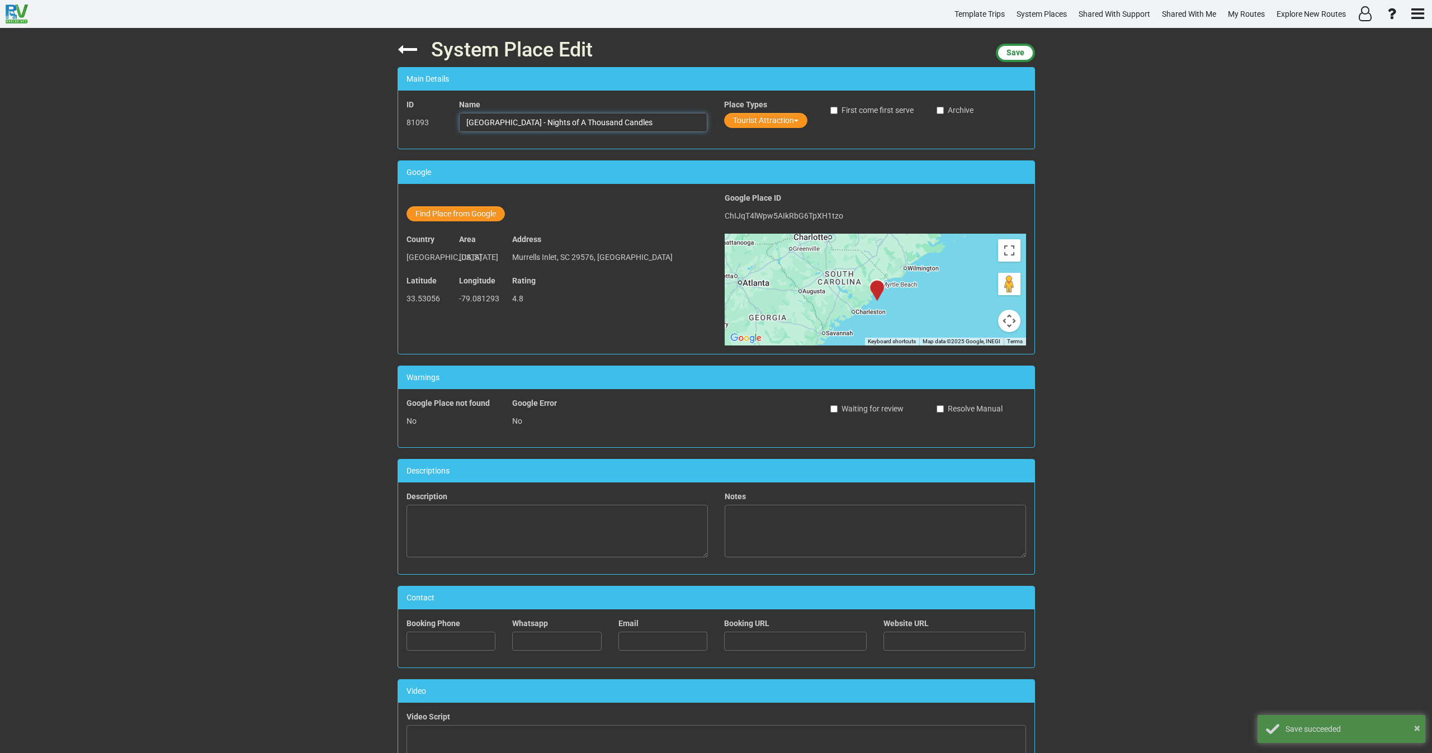
drag, startPoint x: 660, startPoint y: 119, endPoint x: 462, endPoint y: 122, distance: 197.4
click at [462, 122] on input "[GEOGRAPHIC_DATA] - Nights of A Thousand Candles" at bounding box center [583, 122] width 248 height 19
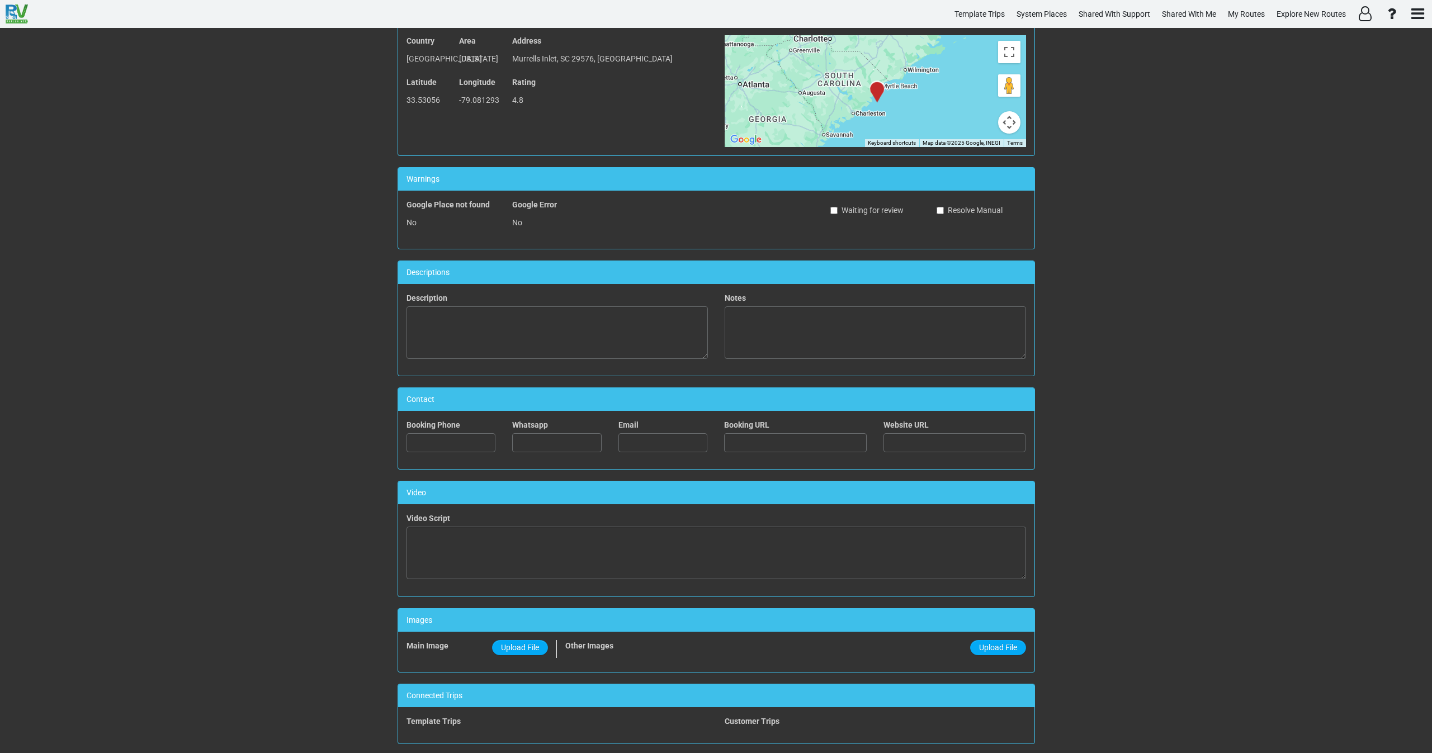
scroll to position [252, 0]
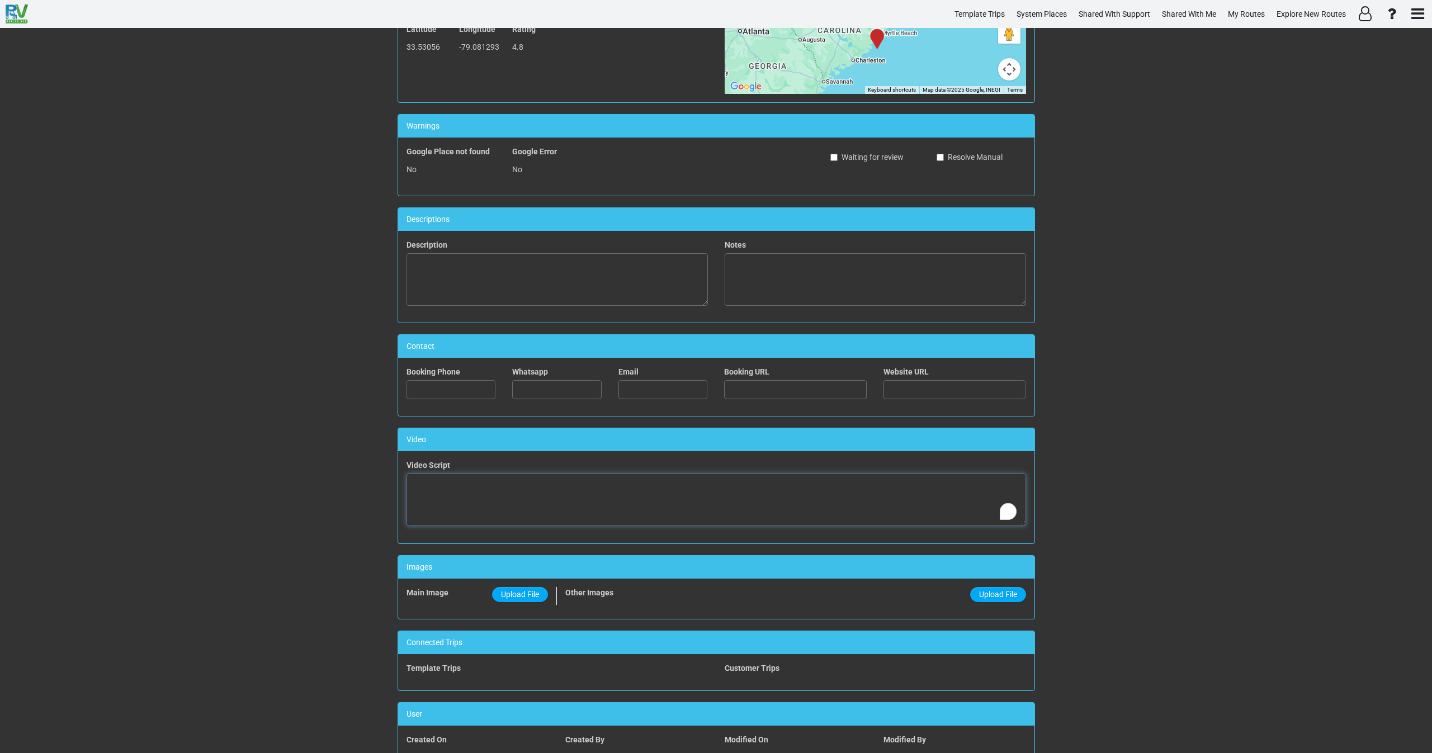
click at [525, 497] on textarea "To enrich screen reader interactions, please activate Accessibility in Grammarl…" at bounding box center [717, 500] width 620 height 53
paste textarea "<iframe width="560" height="315" src="[URL][DOMAIN_NAME]" title="YouTube video …"
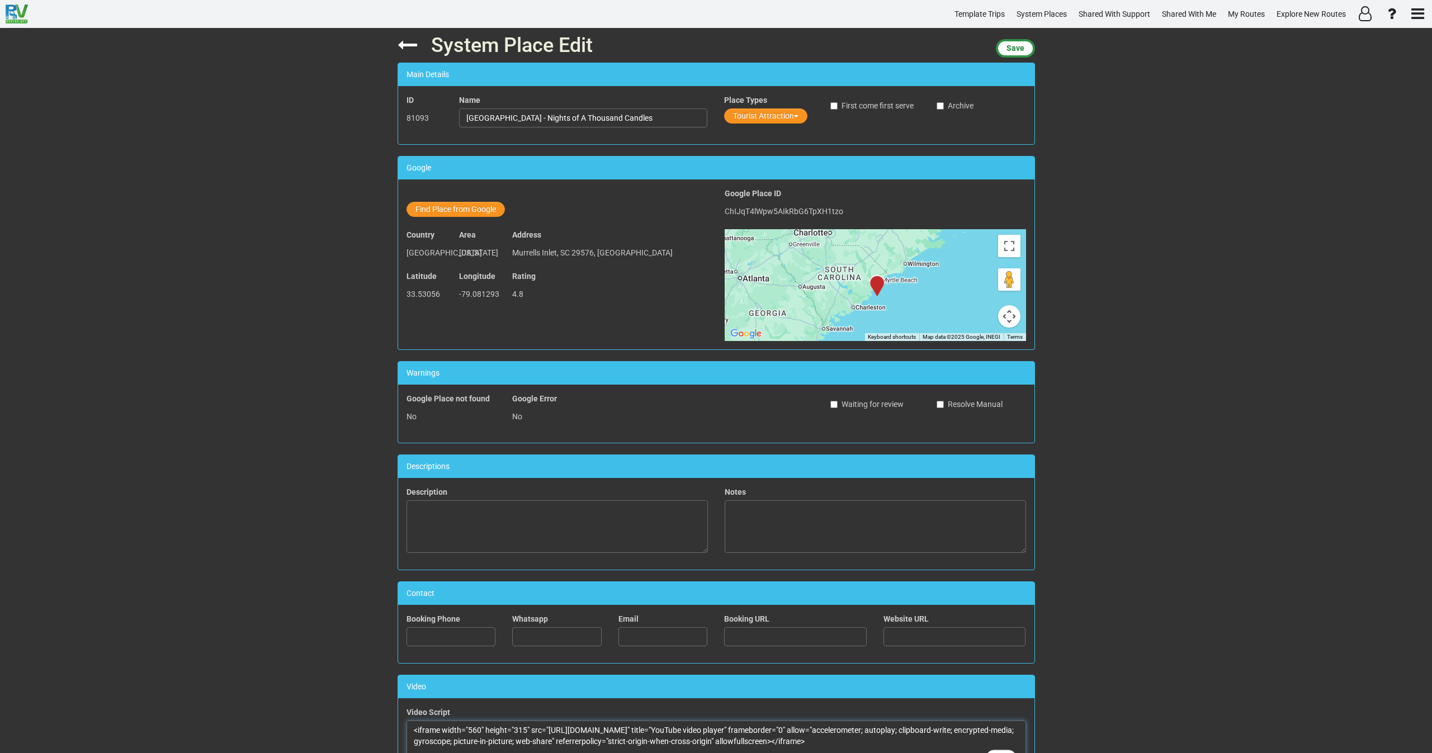
scroll to position [0, 0]
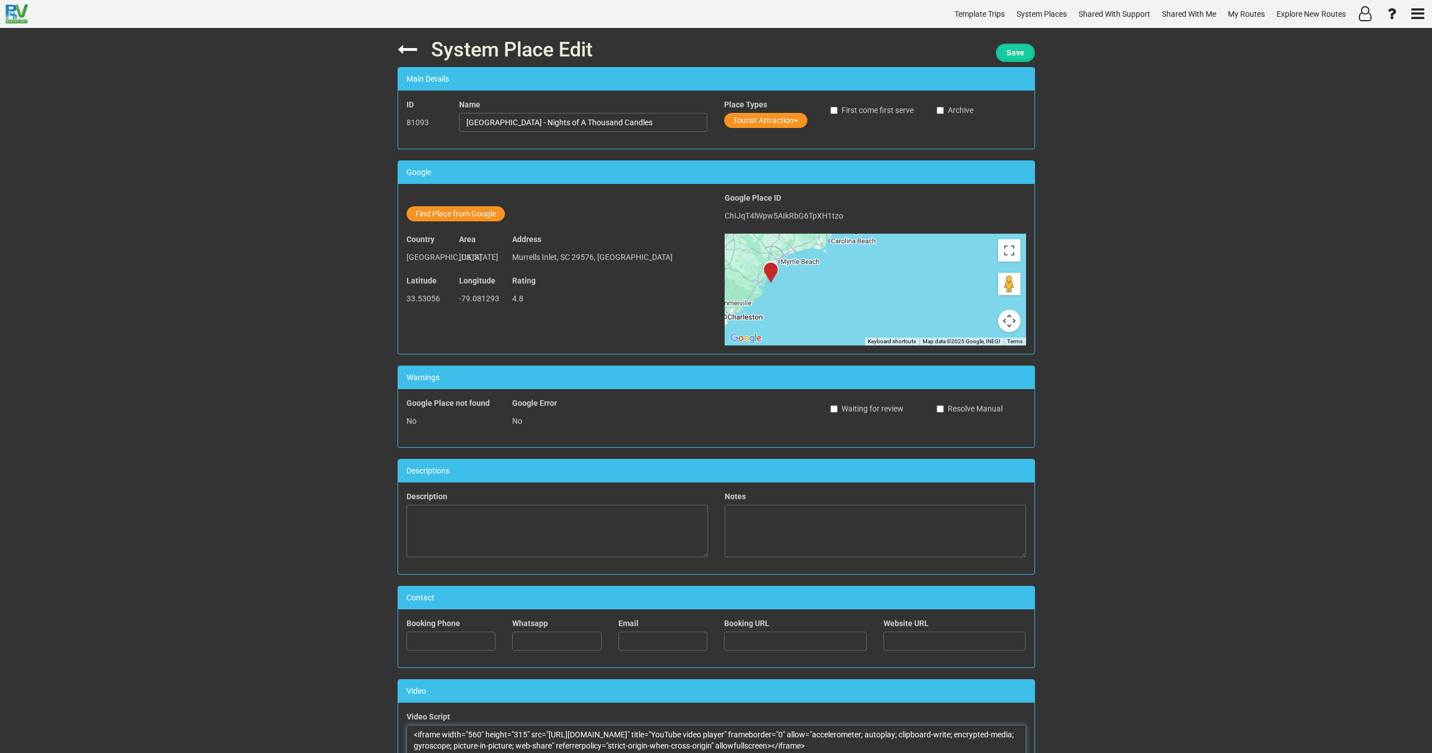
type textarea "<iframe width="560" height="315" src="[URL][DOMAIN_NAME]" title="YouTube video …"
drag, startPoint x: 1023, startPoint y: 47, endPoint x: 1009, endPoint y: 52, distance: 15.4
click at [1023, 48] on button "Save" at bounding box center [1015, 53] width 39 height 18
